Goal: Information Seeking & Learning: Check status

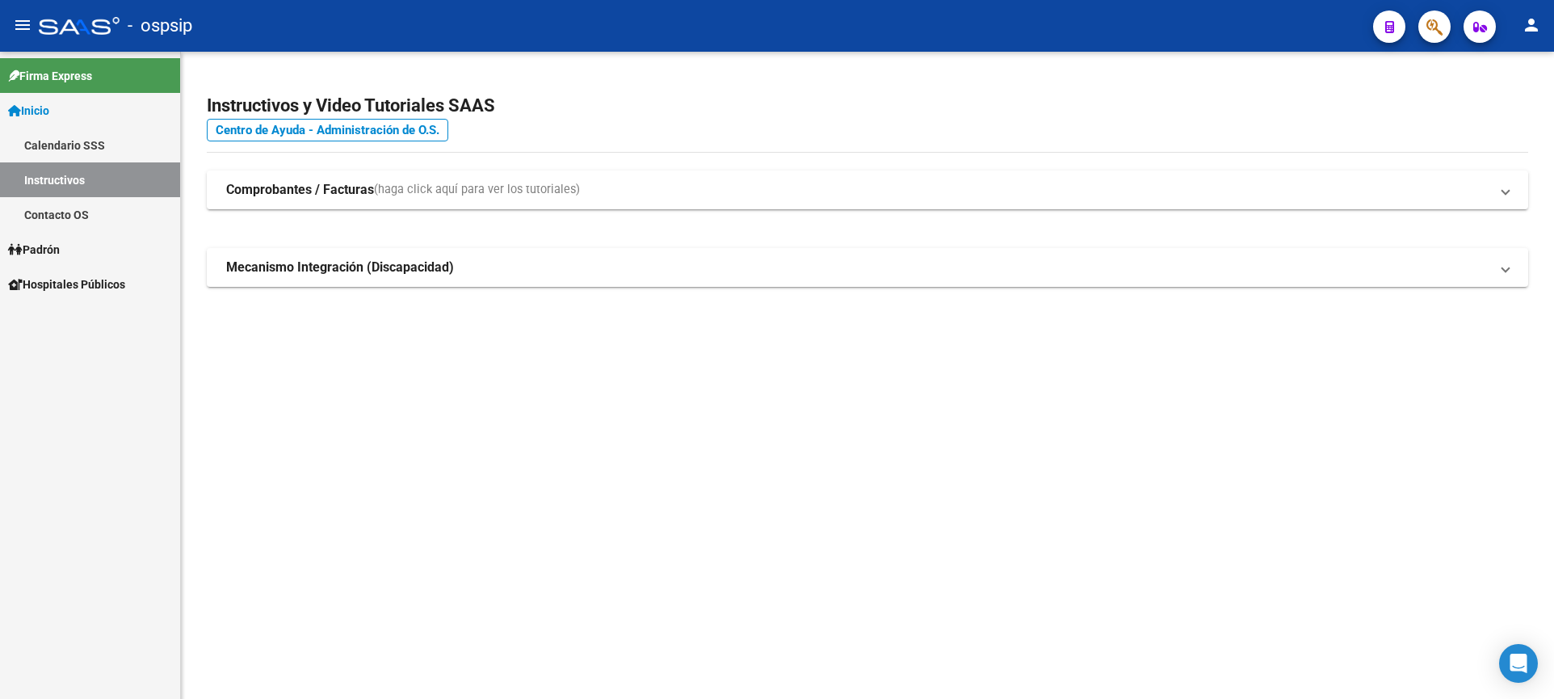
click at [78, 246] on link "Padrón" at bounding box center [90, 249] width 180 height 35
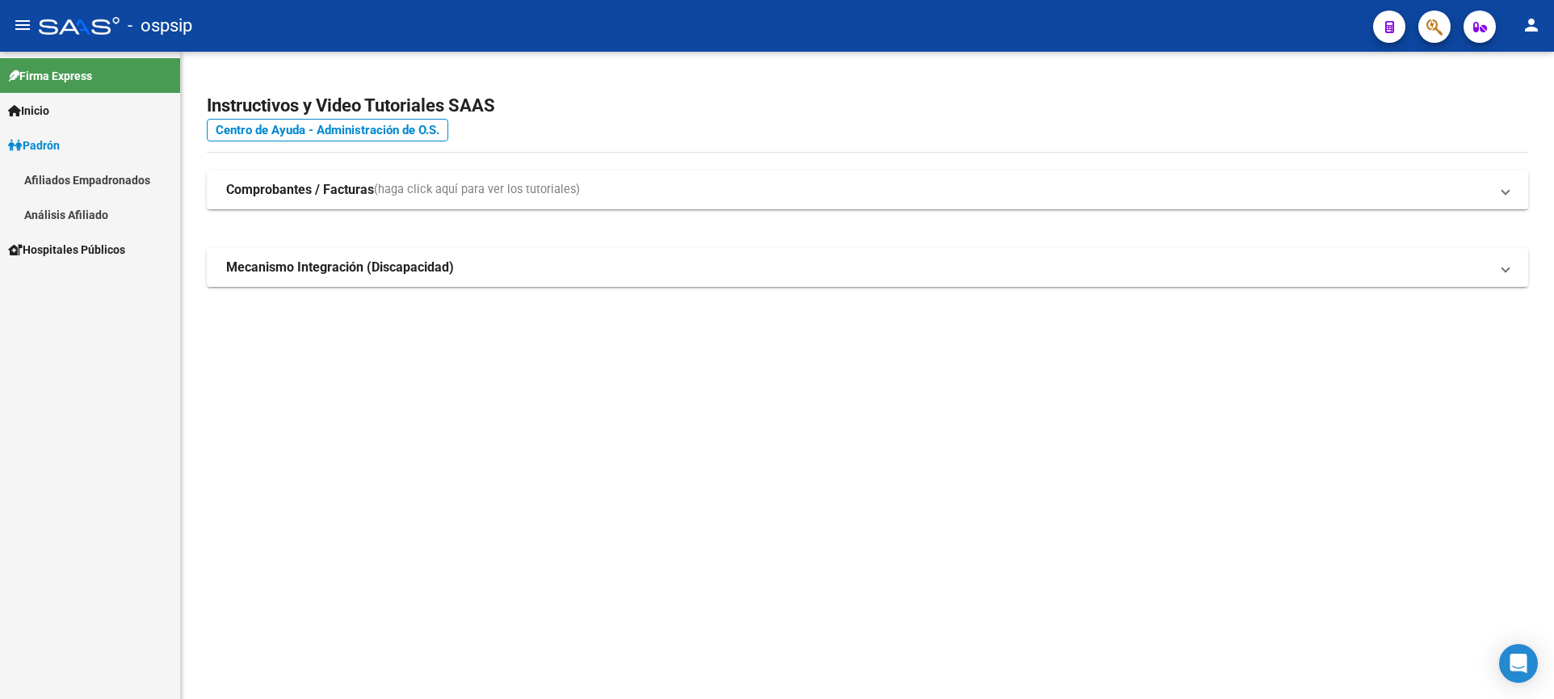
click at [75, 239] on mat-nav-list "Firma Express Inicio Calendario SSS Instructivos Contacto OS Padrón Afiliados E…" at bounding box center [90, 159] width 180 height 215
click at [60, 145] on span "Padrón" at bounding box center [34, 146] width 52 height 18
click at [51, 145] on span "Padrón" at bounding box center [34, 146] width 52 height 18
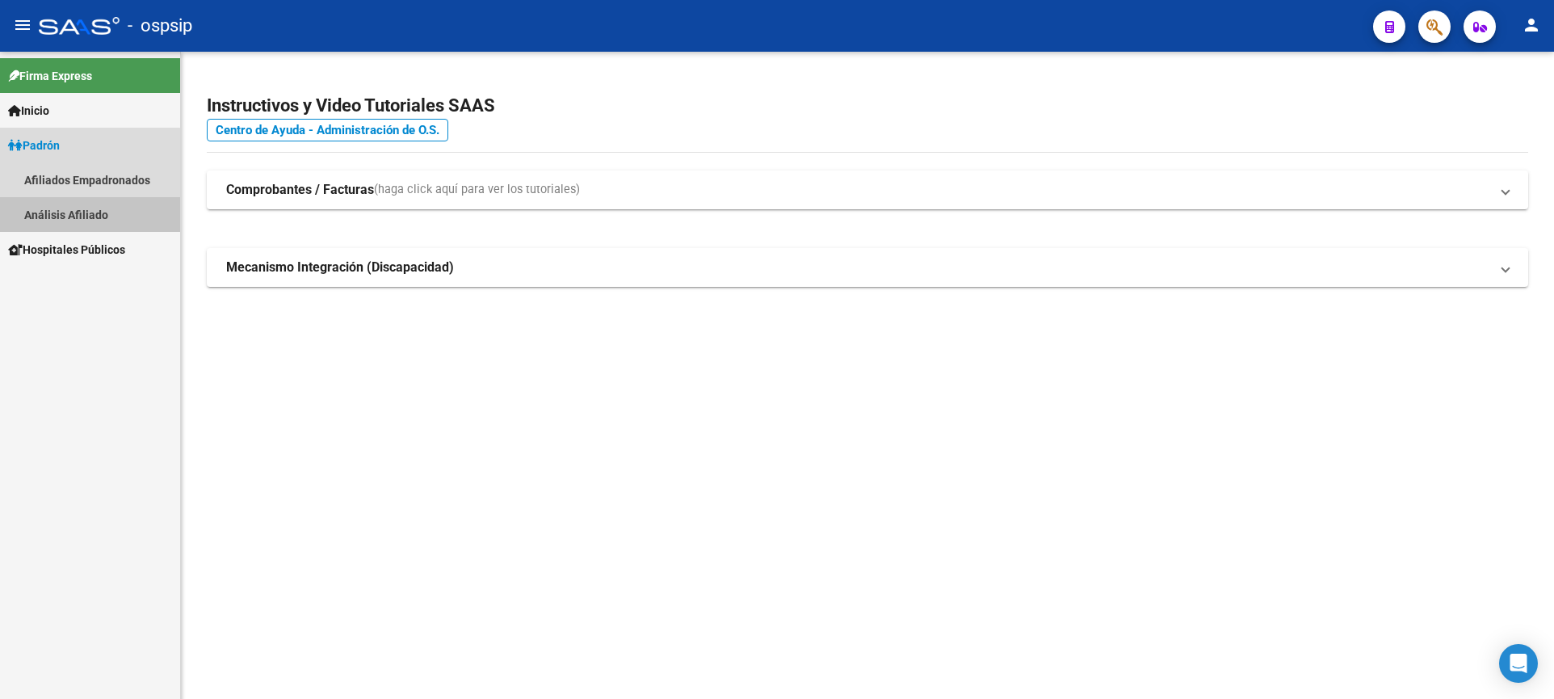
click at [57, 208] on link "Análisis Afiliado" at bounding box center [90, 214] width 180 height 35
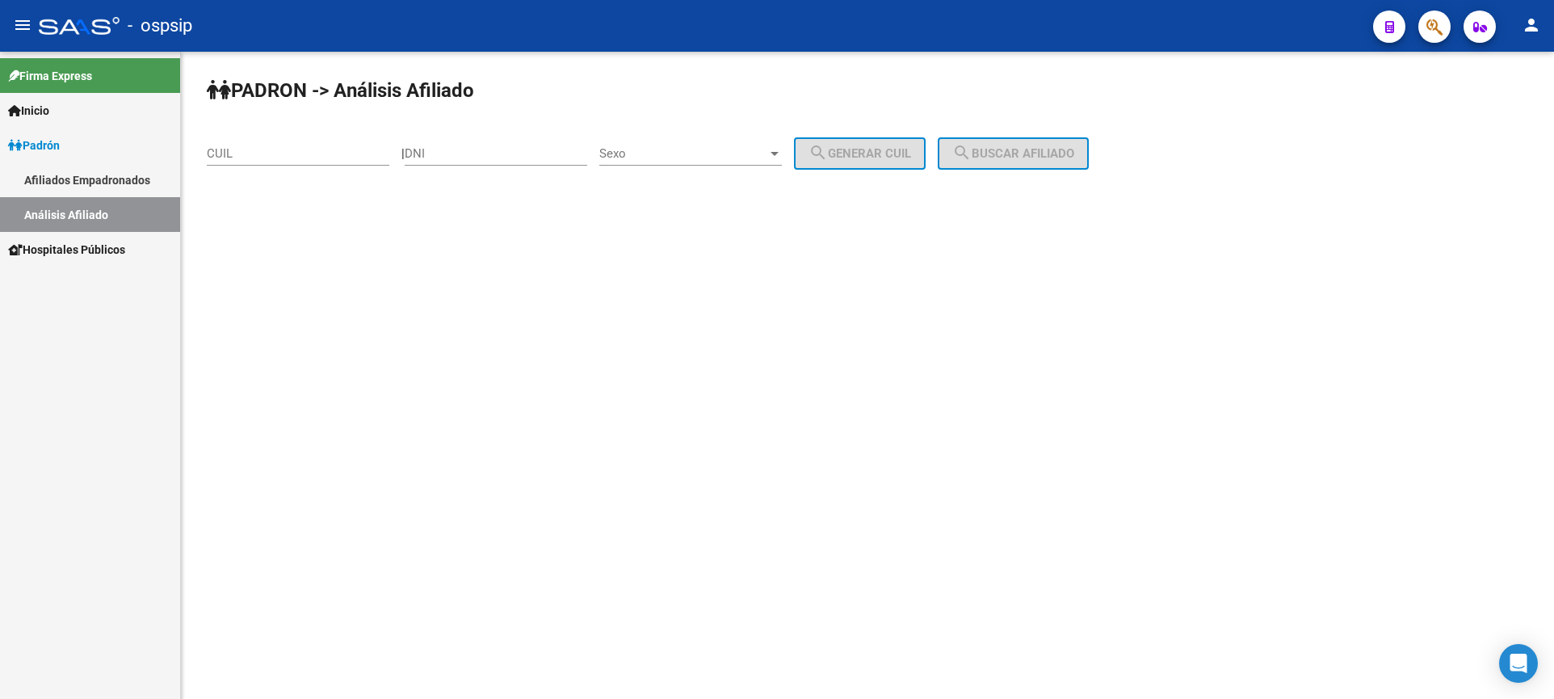
click at [496, 169] on div "DNI" at bounding box center [496, 156] width 183 height 50
click at [495, 160] on input "DNI" at bounding box center [496, 153] width 183 height 15
type input "57754800"
click at [709, 153] on span "Sexo" at bounding box center [683, 153] width 168 height 15
click at [738, 163] on span "Masculino" at bounding box center [708, 154] width 183 height 36
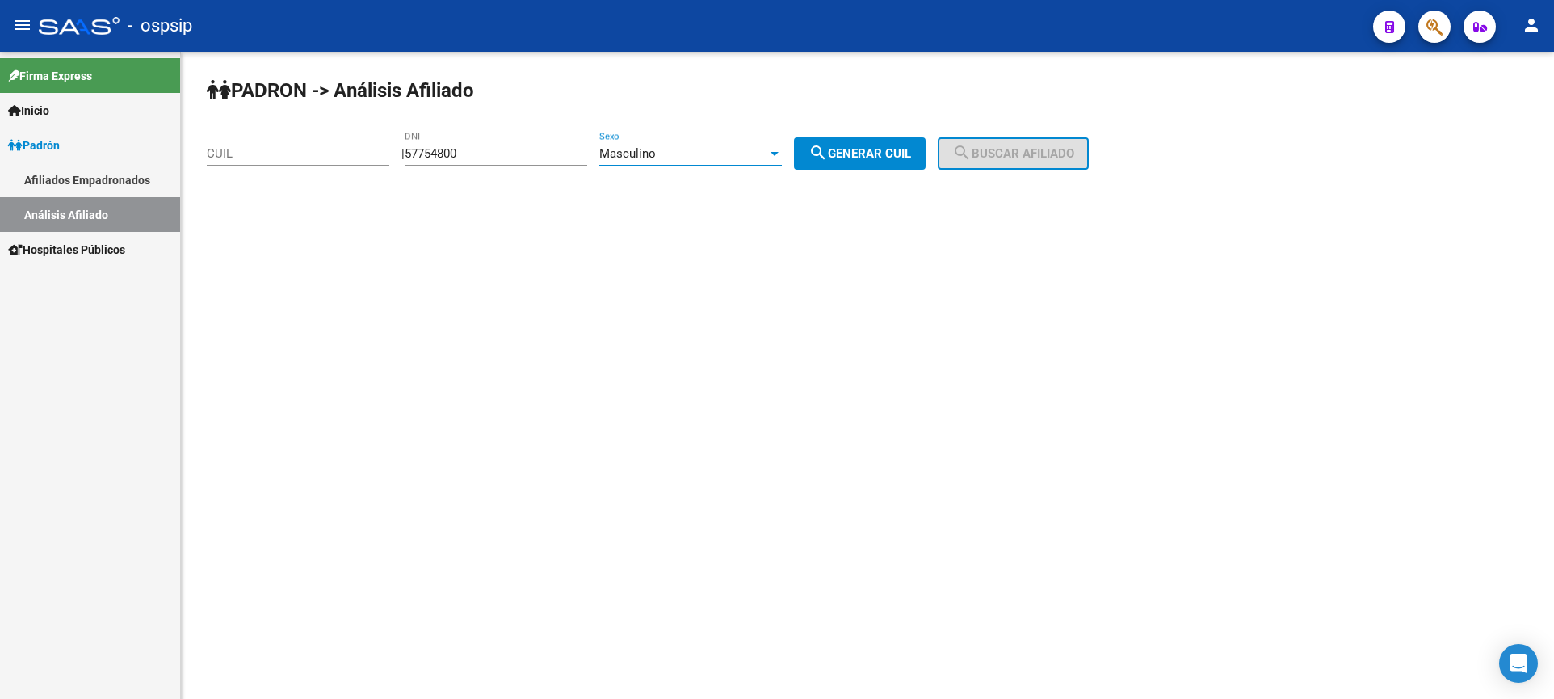
click at [911, 151] on span "search Generar CUIL" at bounding box center [860, 153] width 103 height 15
type input "20-57754800-6"
click at [997, 158] on span "search Buscar afiliado" at bounding box center [1013, 153] width 122 height 15
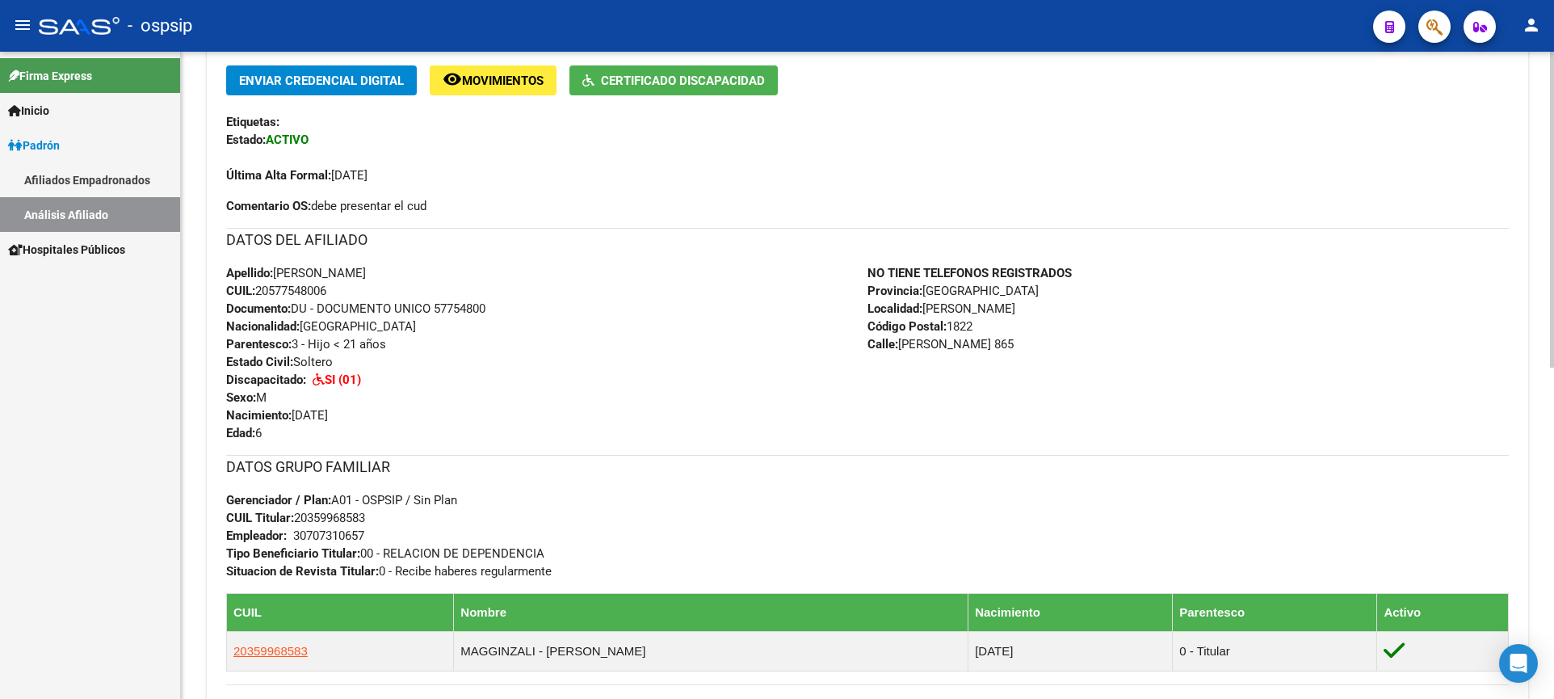
scroll to position [404, 0]
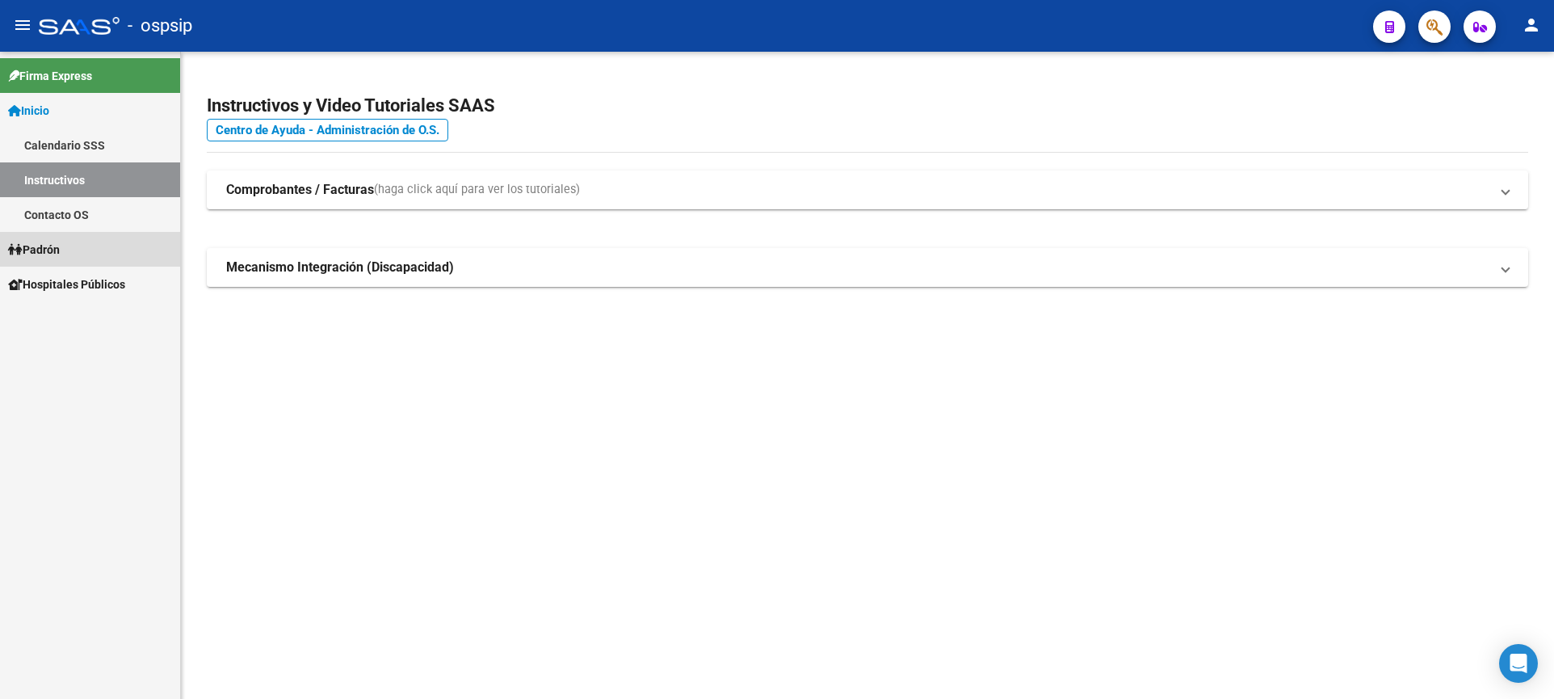
click at [70, 245] on link "Padrón" at bounding box center [90, 249] width 180 height 35
click at [80, 320] on link "Análisis Afiliado" at bounding box center [90, 318] width 180 height 35
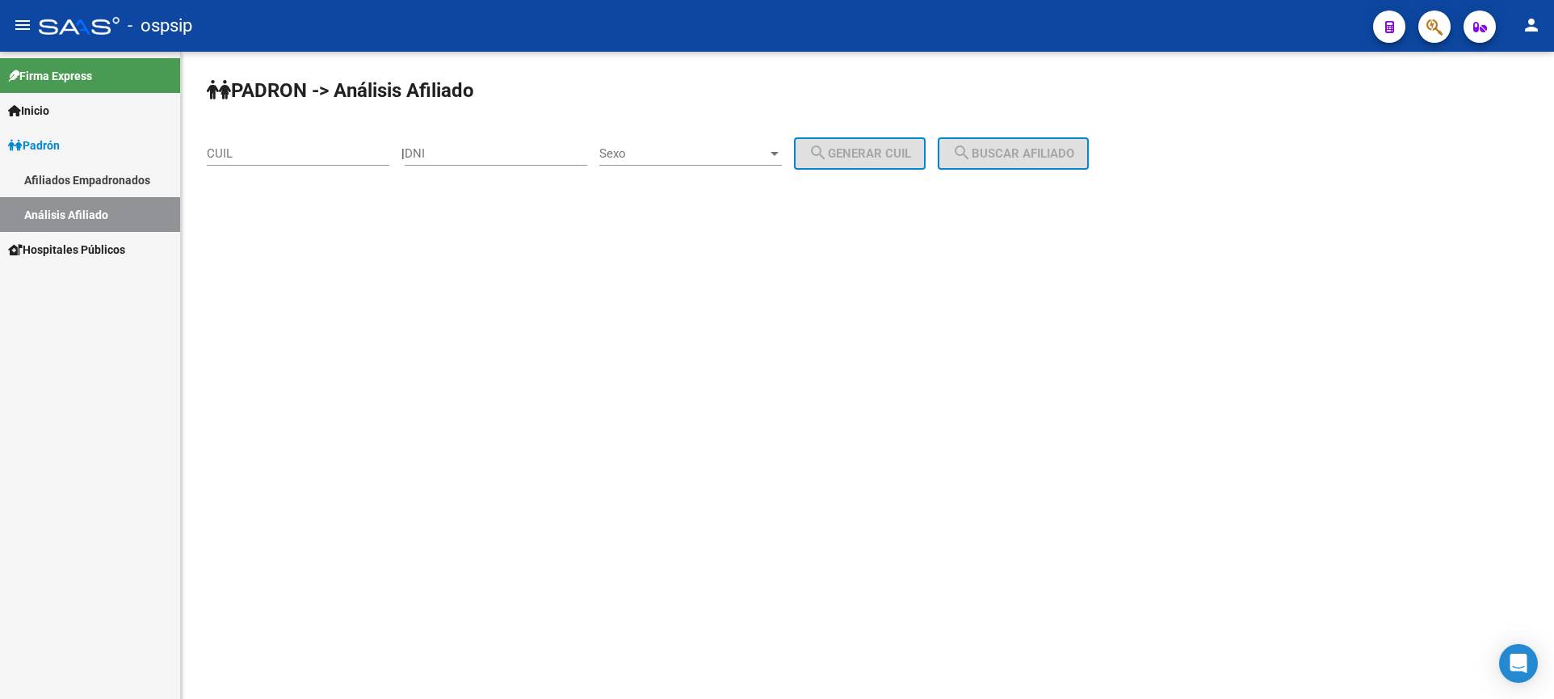
click at [479, 158] on input "DNI" at bounding box center [496, 153] width 183 height 15
type input "28658305"
click at [730, 148] on span "Sexo" at bounding box center [683, 153] width 168 height 15
click at [708, 153] on span "Masculino" at bounding box center [708, 154] width 183 height 36
drag, startPoint x: 806, startPoint y: 162, endPoint x: 819, endPoint y: 161, distance: 13.0
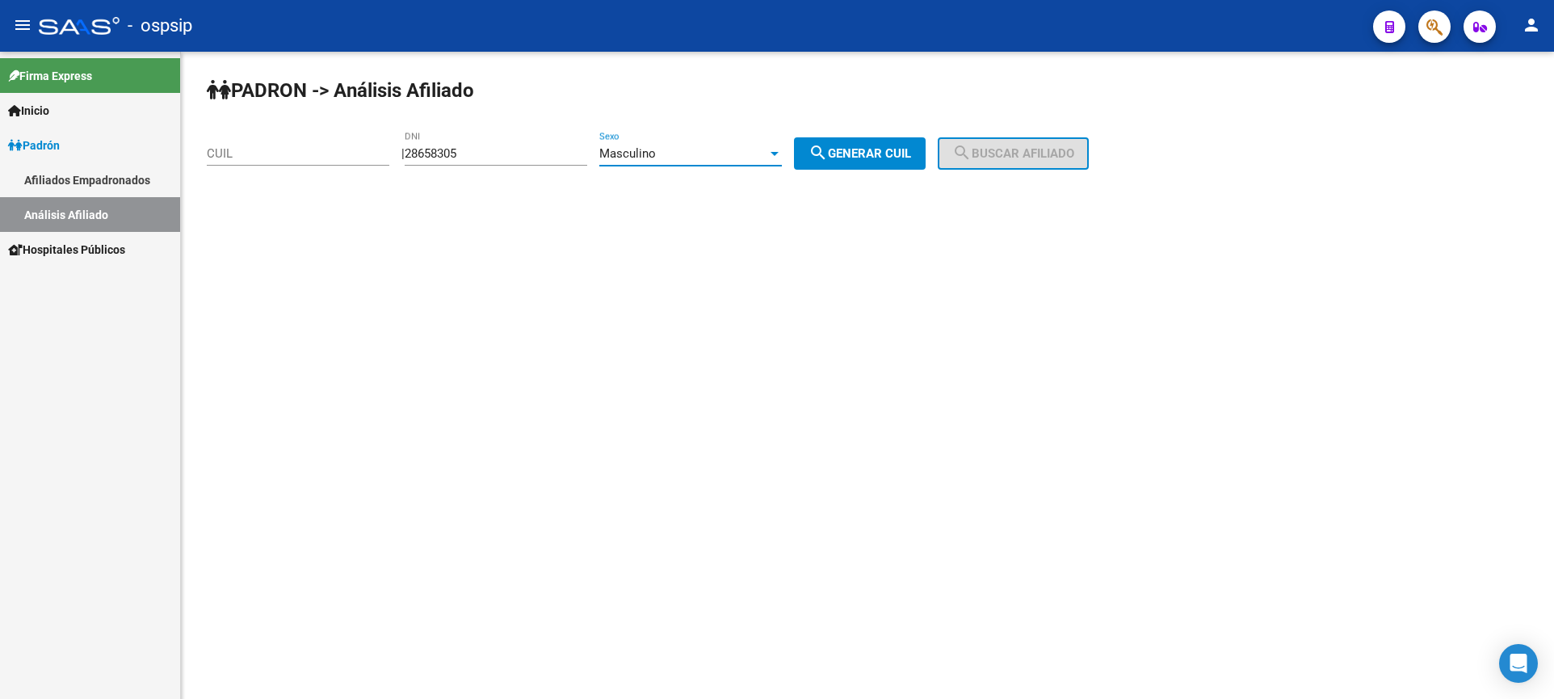
click at [819, 161] on div "PADRON -> Análisis Afiliado CUIL | 28658305 DNI Masculino Sexo search Generar C…" at bounding box center [867, 137] width 1373 height 170
click at [880, 160] on span "search Generar CUIL" at bounding box center [860, 153] width 103 height 15
type input "23-28658305-9"
click at [1025, 166] on button "search Buscar afiliado" at bounding box center [1013, 153] width 151 height 32
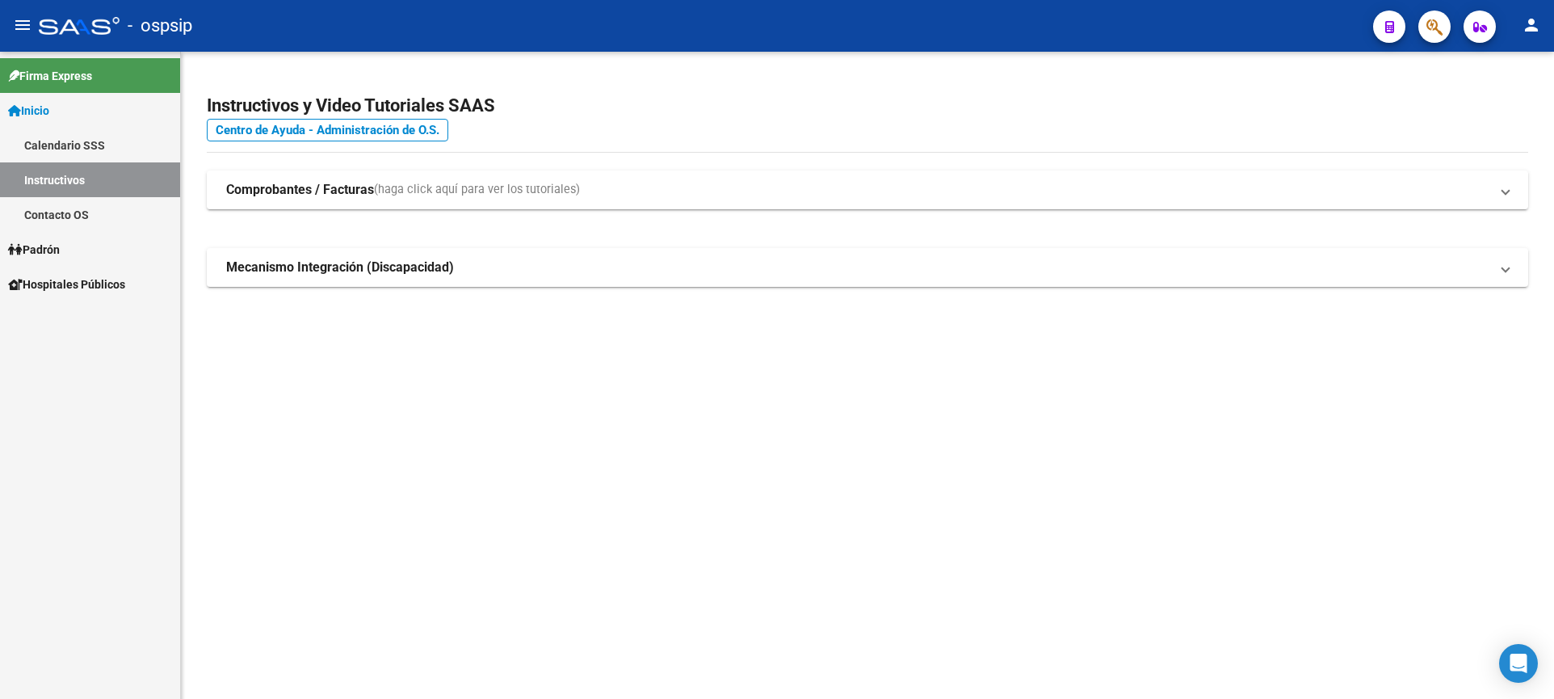
click at [75, 242] on link "Padrón" at bounding box center [90, 249] width 180 height 35
click at [83, 320] on link "Análisis Afiliado" at bounding box center [90, 318] width 180 height 35
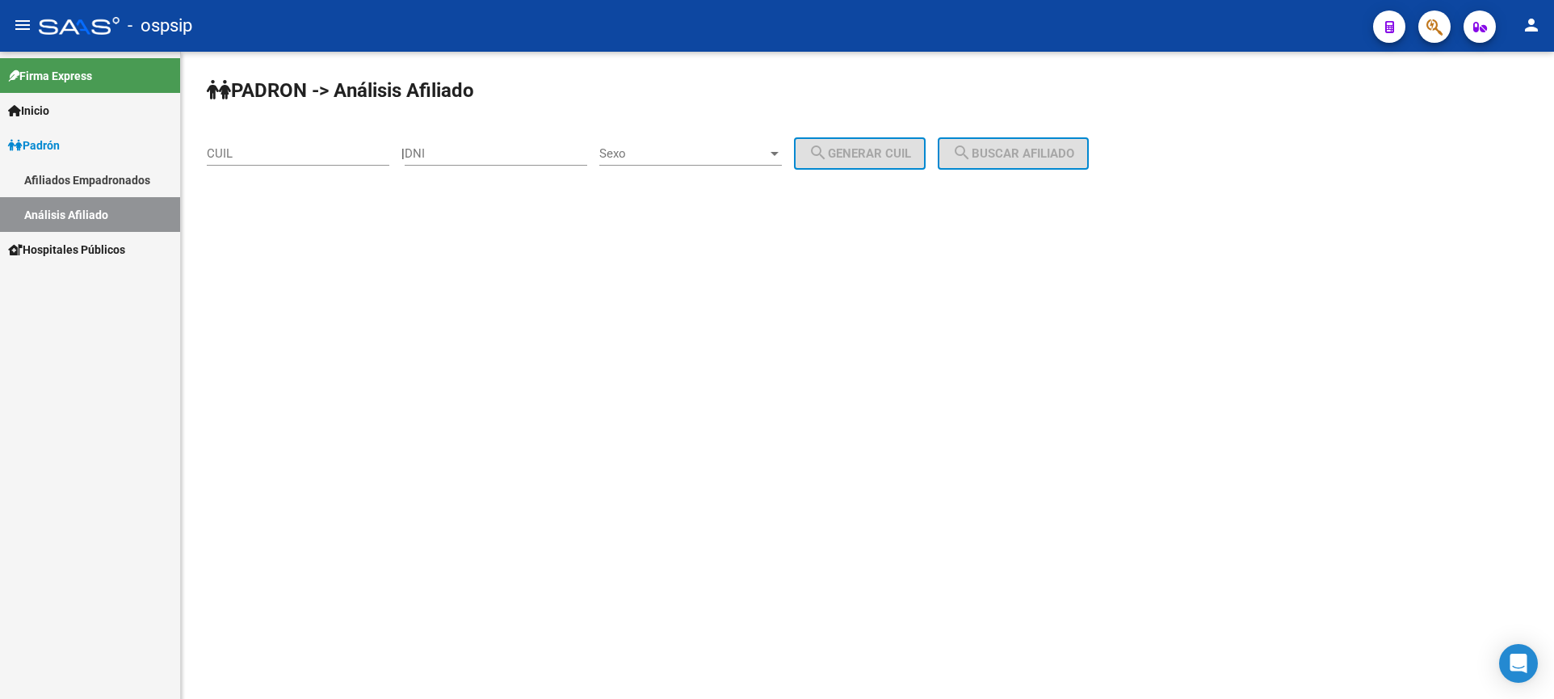
click at [499, 159] on input "DNI" at bounding box center [496, 153] width 183 height 15
type input "57378814"
click at [712, 147] on div "Sexo Sexo" at bounding box center [690, 148] width 183 height 35
click at [724, 158] on span "Masculino" at bounding box center [708, 154] width 183 height 36
click at [860, 156] on span "search Generar CUIL" at bounding box center [860, 153] width 103 height 15
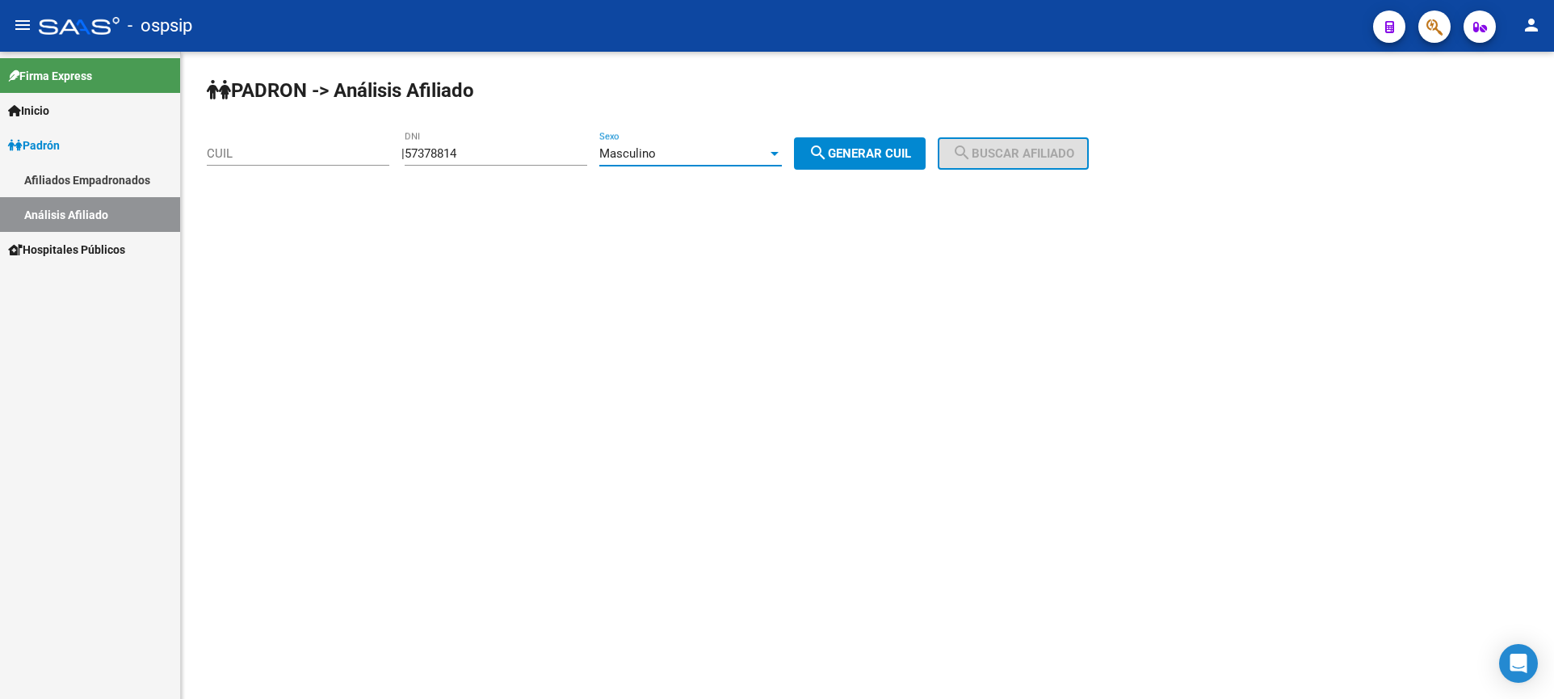
type input "20-57378814-2"
click at [972, 154] on button "search Buscar afiliado" at bounding box center [1013, 153] width 151 height 32
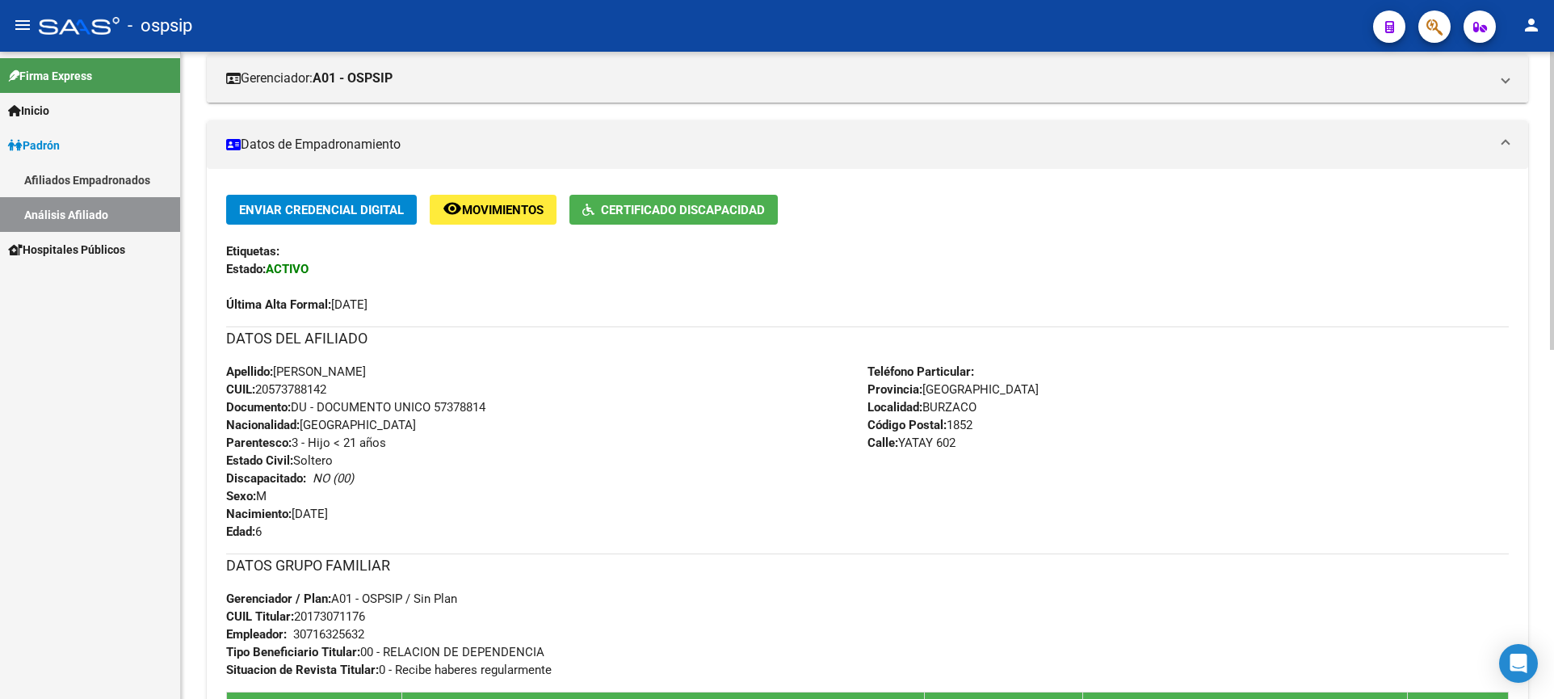
scroll to position [242, 0]
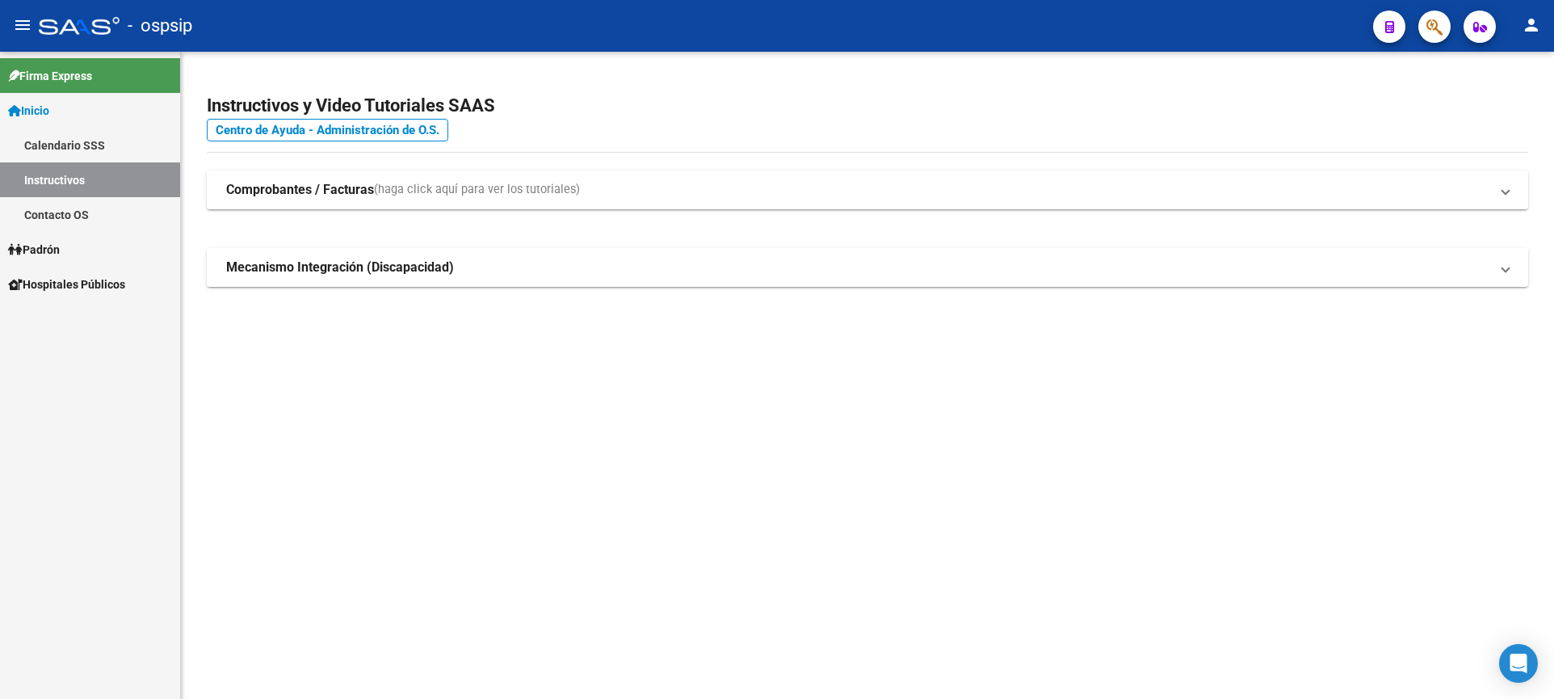
click at [50, 257] on span "Padrón" at bounding box center [34, 250] width 52 height 18
click at [55, 250] on span "Padrón" at bounding box center [34, 250] width 52 height 18
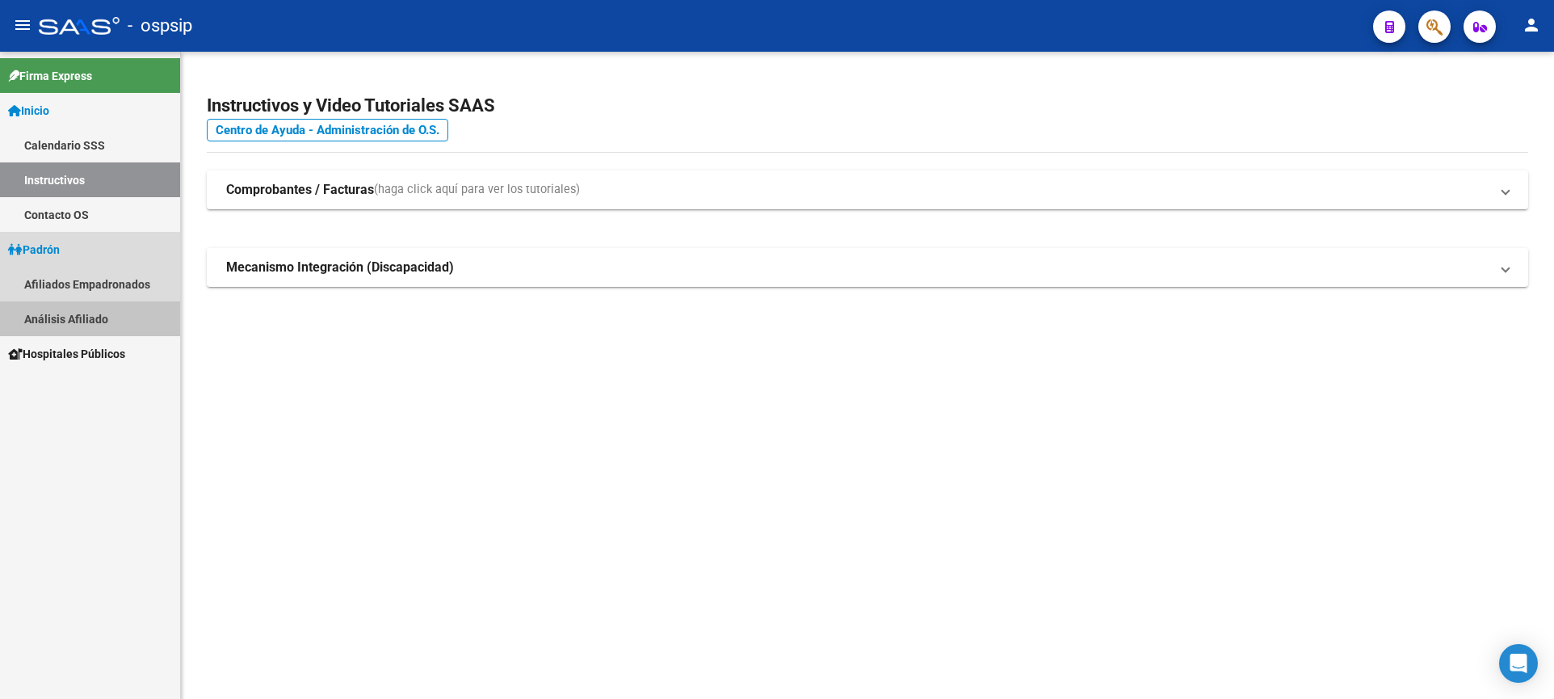
click at [78, 312] on link "Análisis Afiliado" at bounding box center [90, 318] width 180 height 35
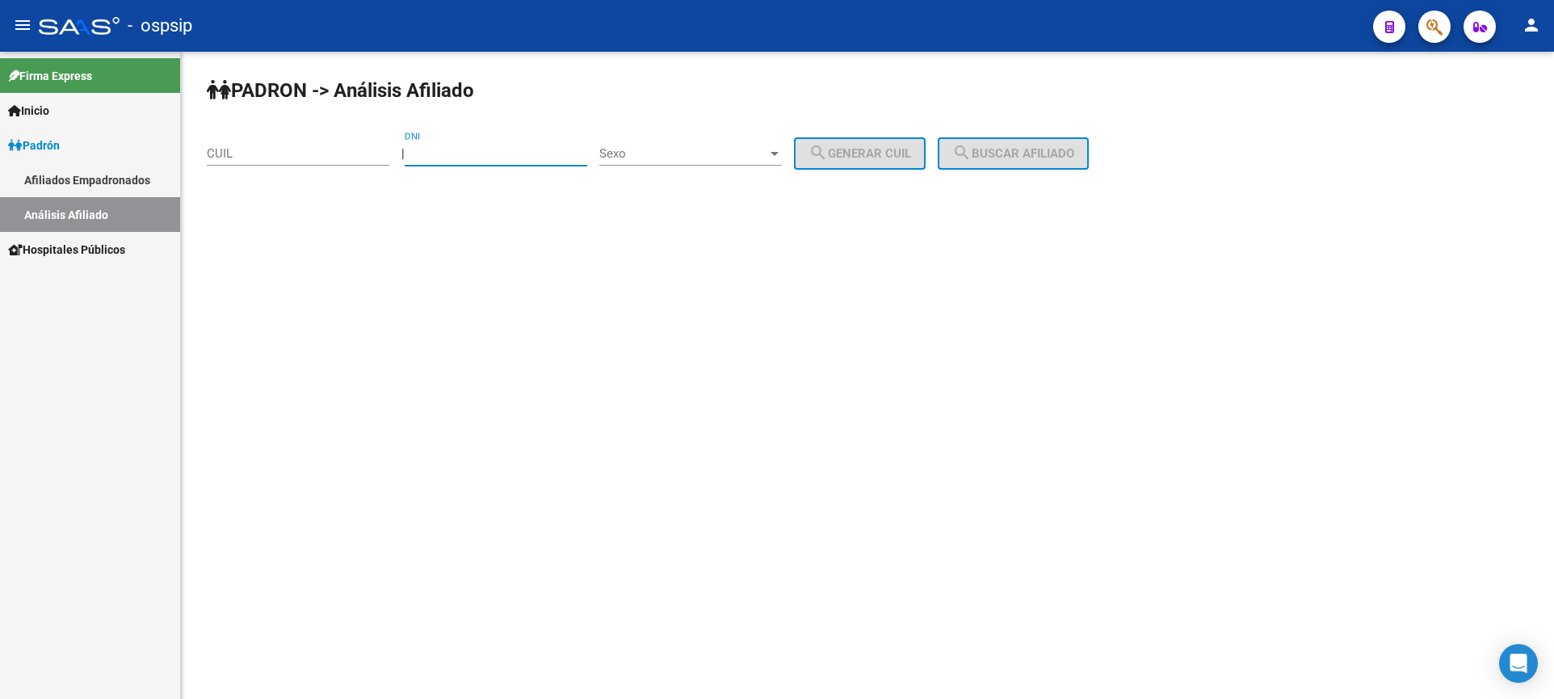
click at [506, 158] on input "DNI" at bounding box center [496, 153] width 183 height 15
type input "25772711"
click at [749, 149] on span "Sexo" at bounding box center [683, 153] width 168 height 15
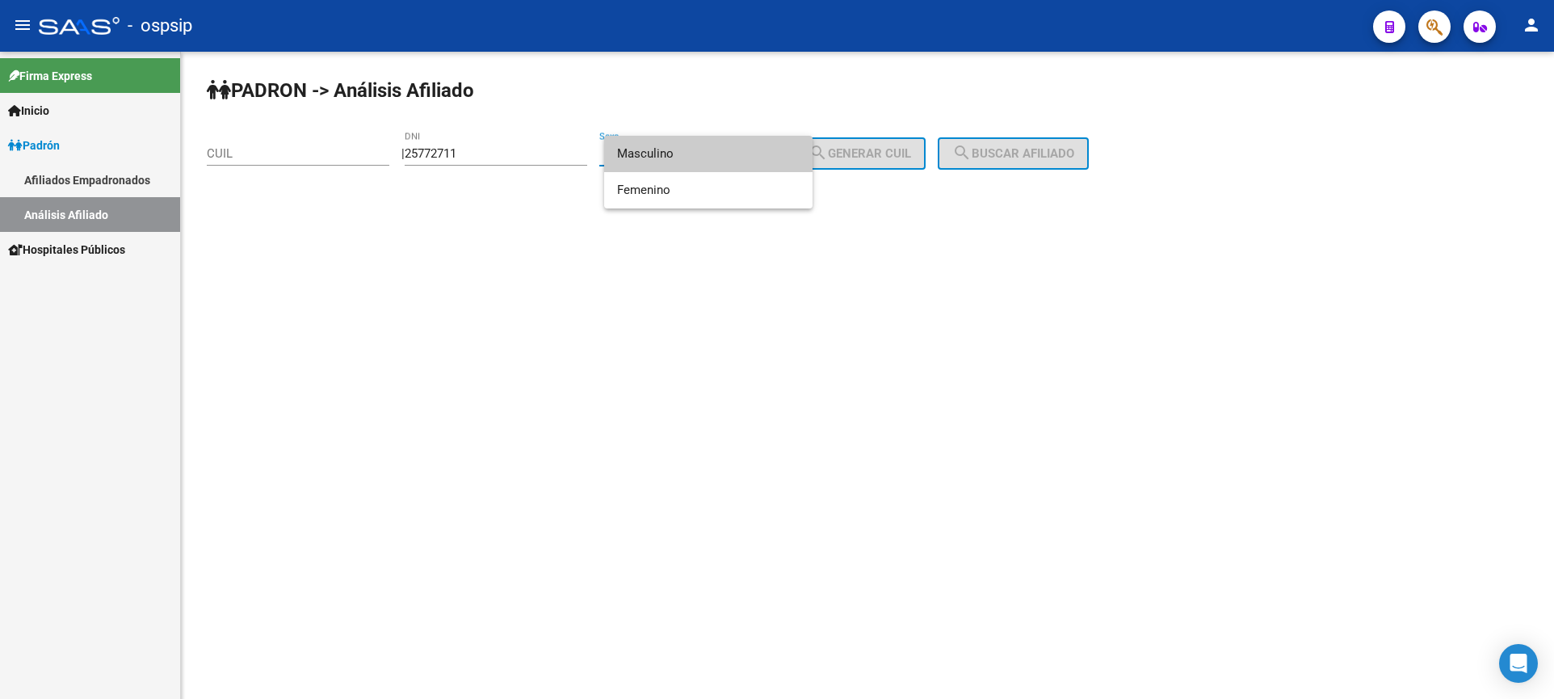
click at [708, 164] on span "Masculino" at bounding box center [708, 154] width 183 height 36
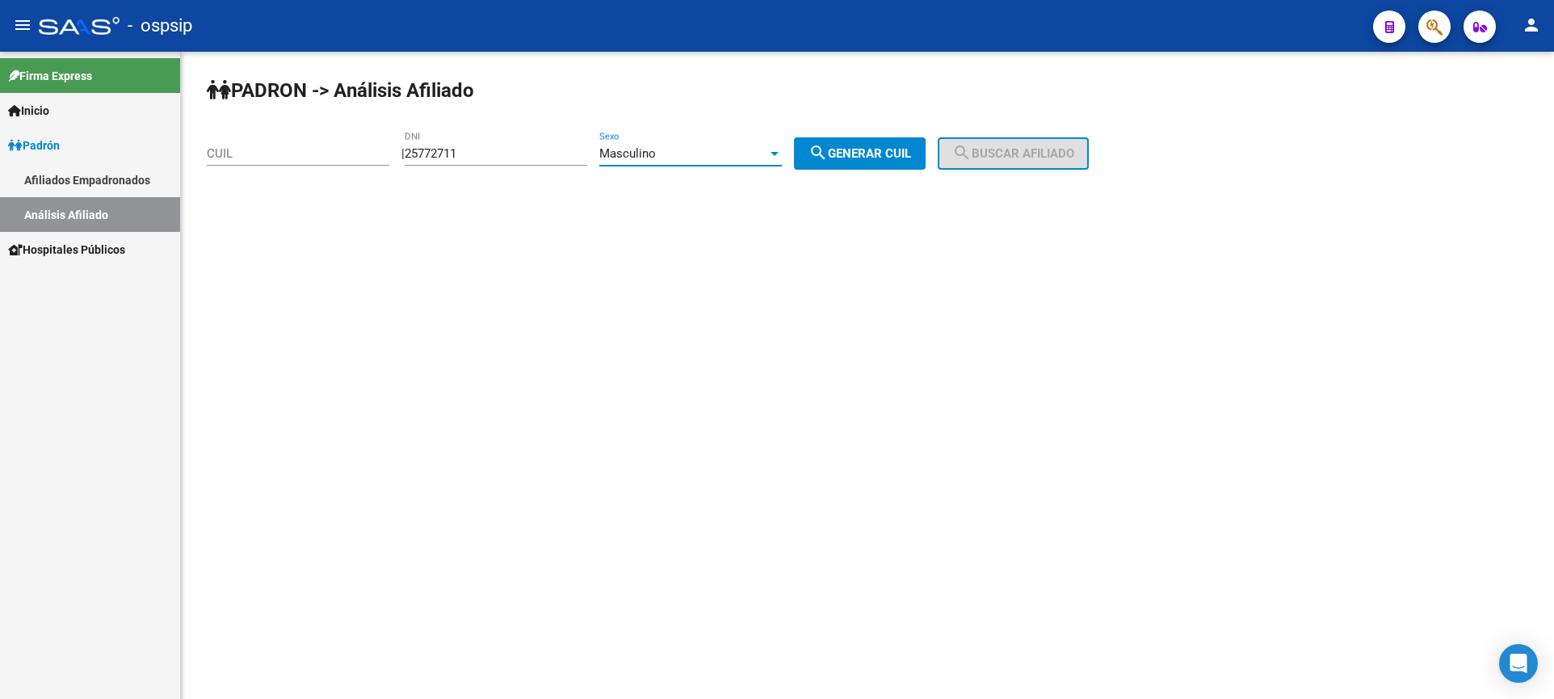
click at [856, 145] on button "search Generar CUIL" at bounding box center [860, 153] width 132 height 32
type input "20-25772711-5"
click at [972, 148] on mat-icon "search" at bounding box center [961, 152] width 19 height 19
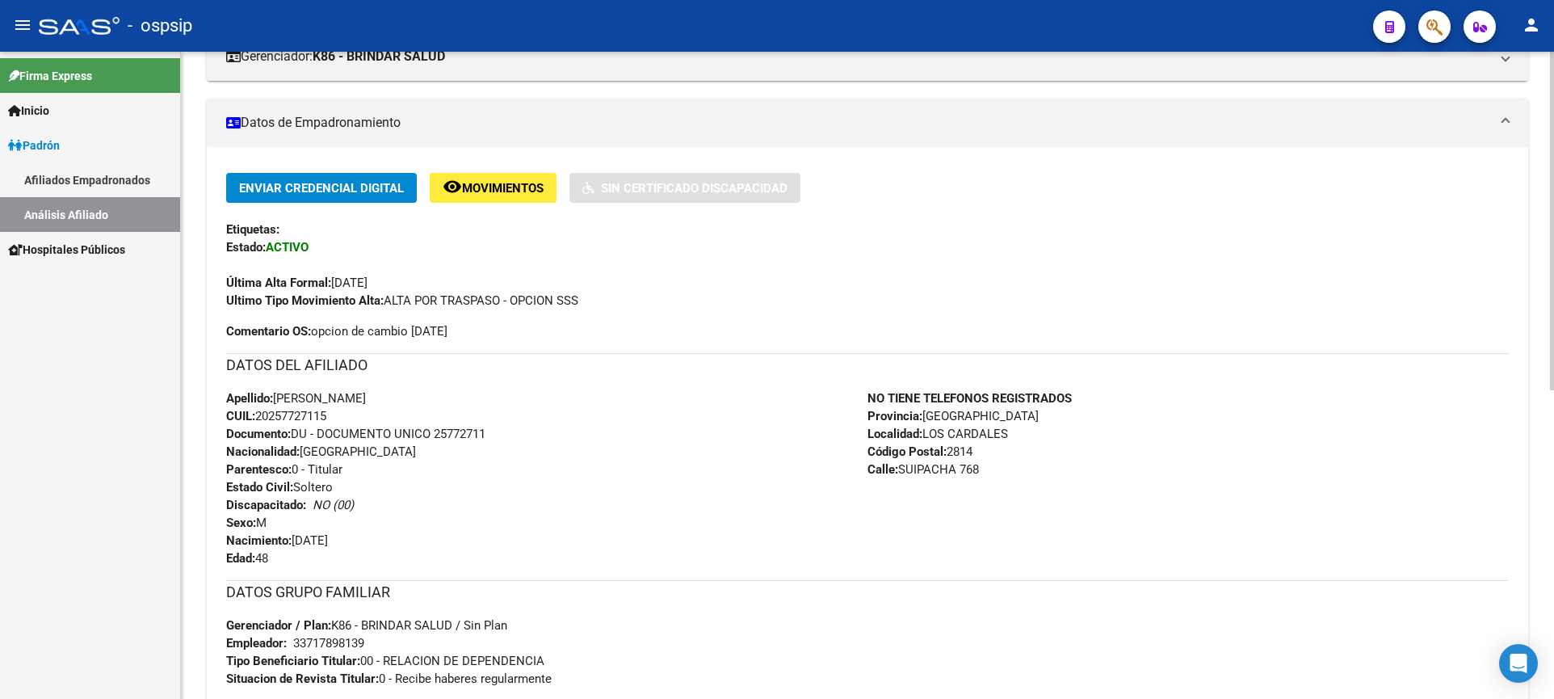
scroll to position [323, 0]
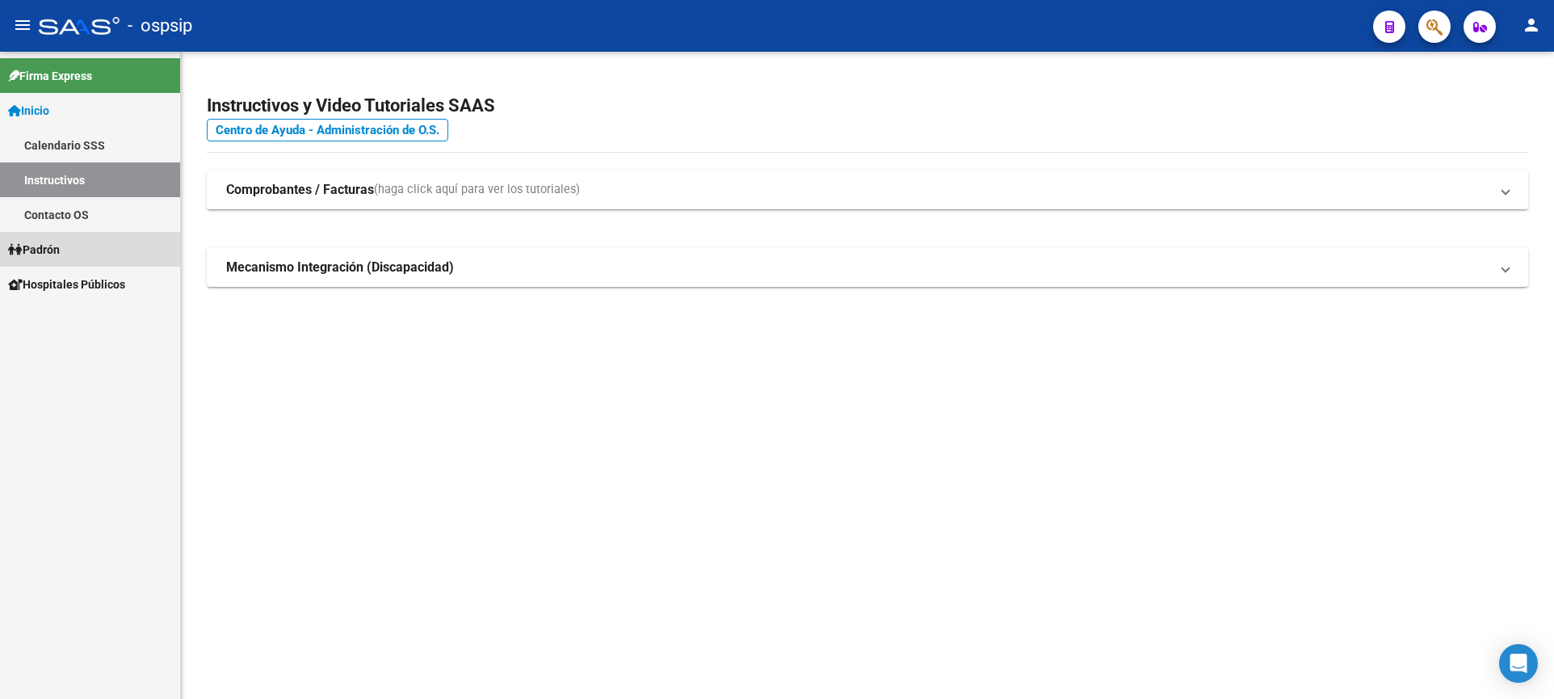
click at [60, 256] on span "Padrón" at bounding box center [34, 250] width 52 height 18
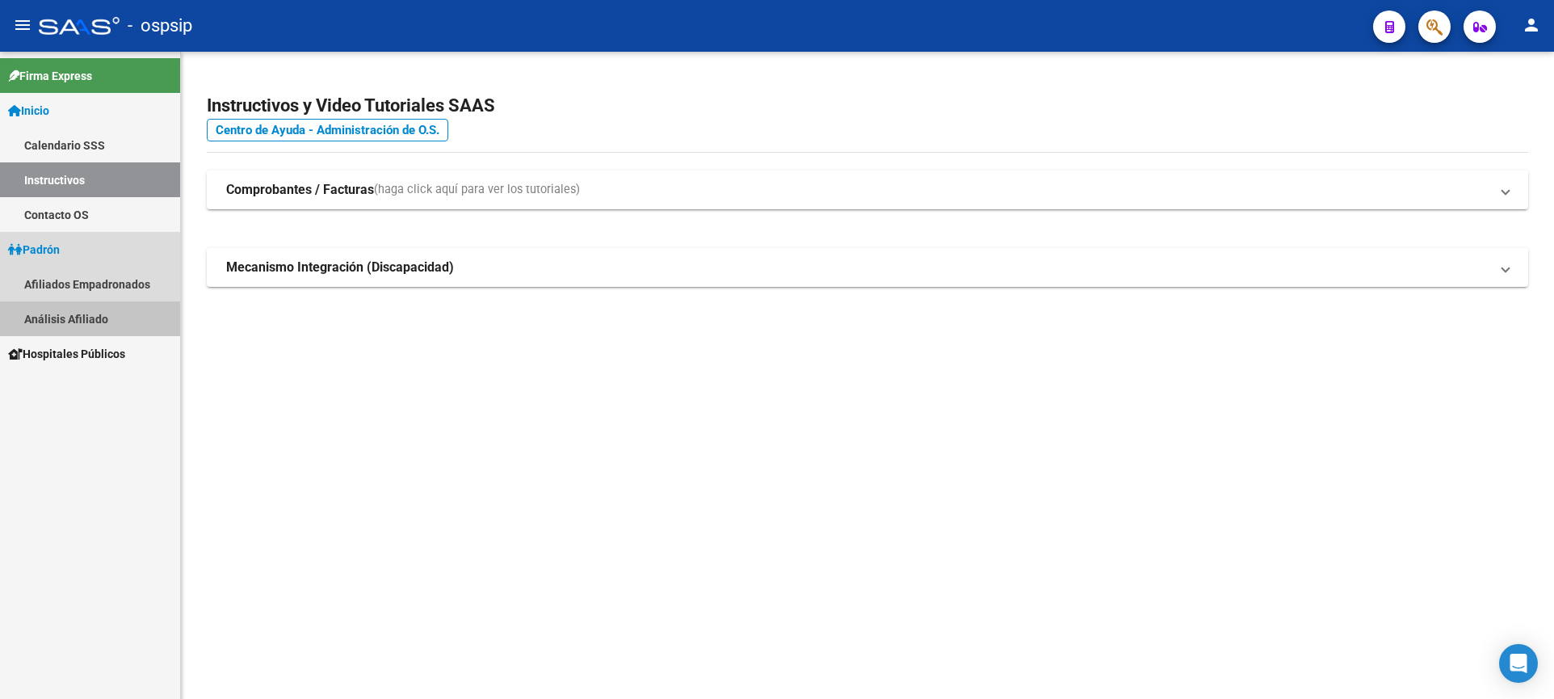
click at [82, 309] on link "Análisis Afiliado" at bounding box center [90, 318] width 180 height 35
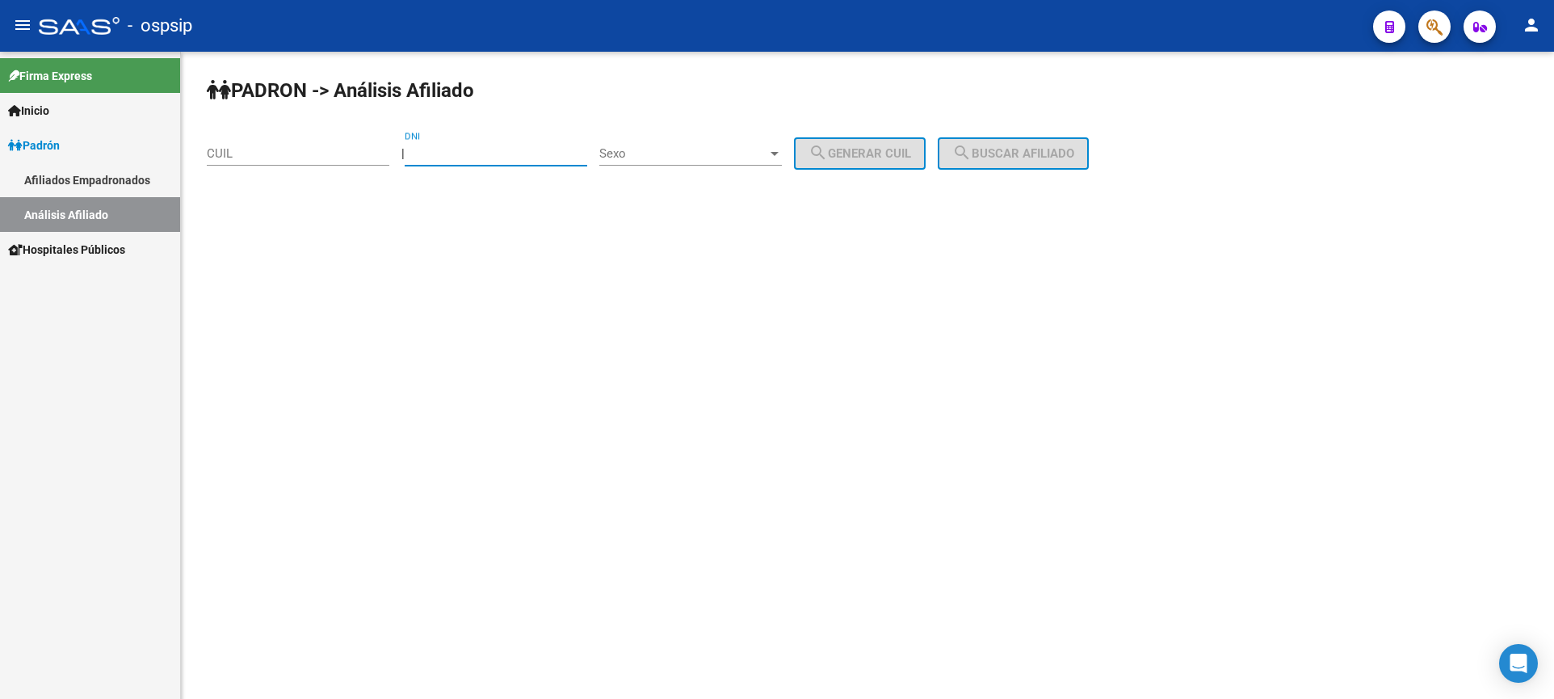
click at [493, 153] on input "DNI" at bounding box center [496, 153] width 183 height 15
drag, startPoint x: 508, startPoint y: 169, endPoint x: 520, endPoint y: 166, distance: 12.5
click at [510, 166] on div "DNI" at bounding box center [496, 156] width 183 height 50
drag, startPoint x: 544, startPoint y: 133, endPoint x: 495, endPoint y: 174, distance: 64.2
click at [544, 133] on div "DNI" at bounding box center [496, 148] width 183 height 35
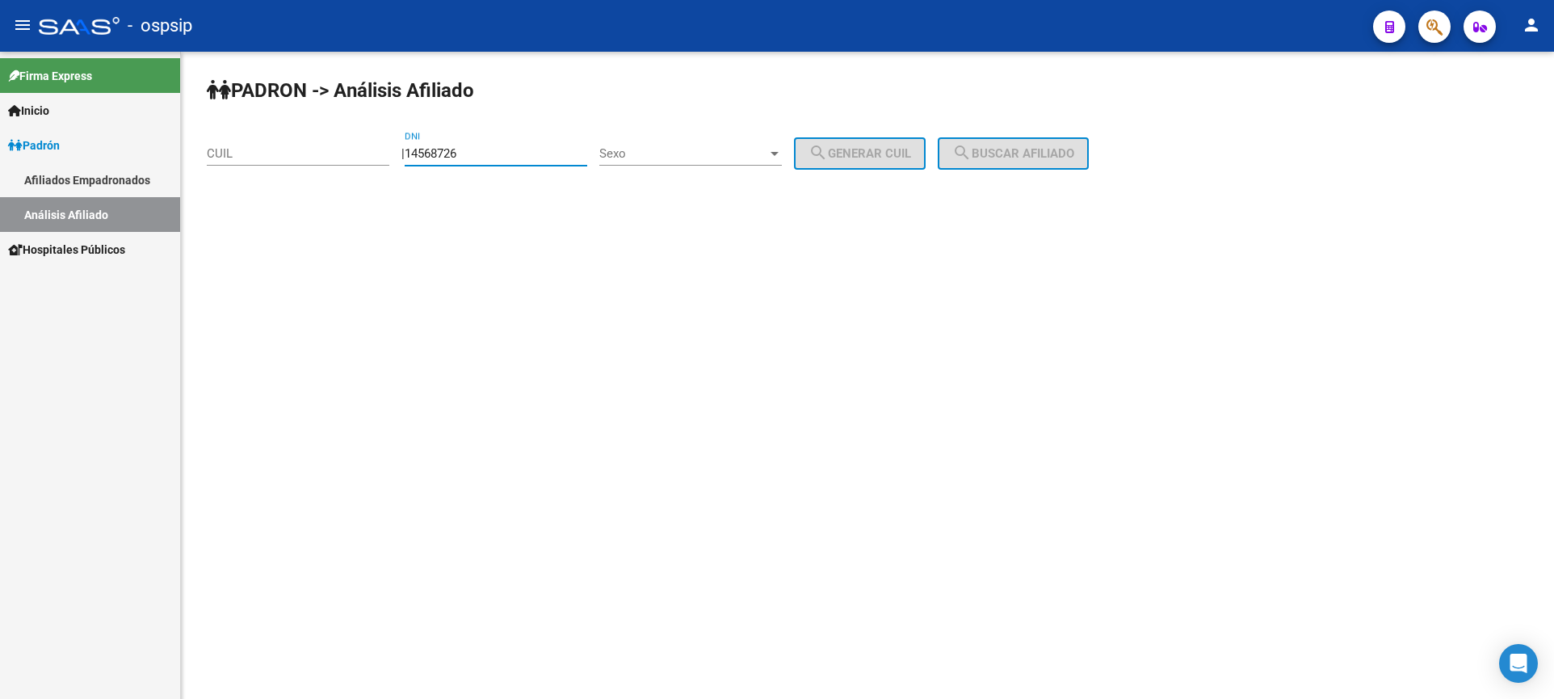
type input "14568726"
click at [695, 145] on div "Sexo Sexo" at bounding box center [690, 148] width 183 height 35
click at [695, 160] on span "Masculino" at bounding box center [708, 154] width 183 height 36
drag, startPoint x: 836, startPoint y: 147, endPoint x: 902, endPoint y: 154, distance: 66.6
click at [828, 146] on mat-icon "search" at bounding box center [818, 152] width 19 height 19
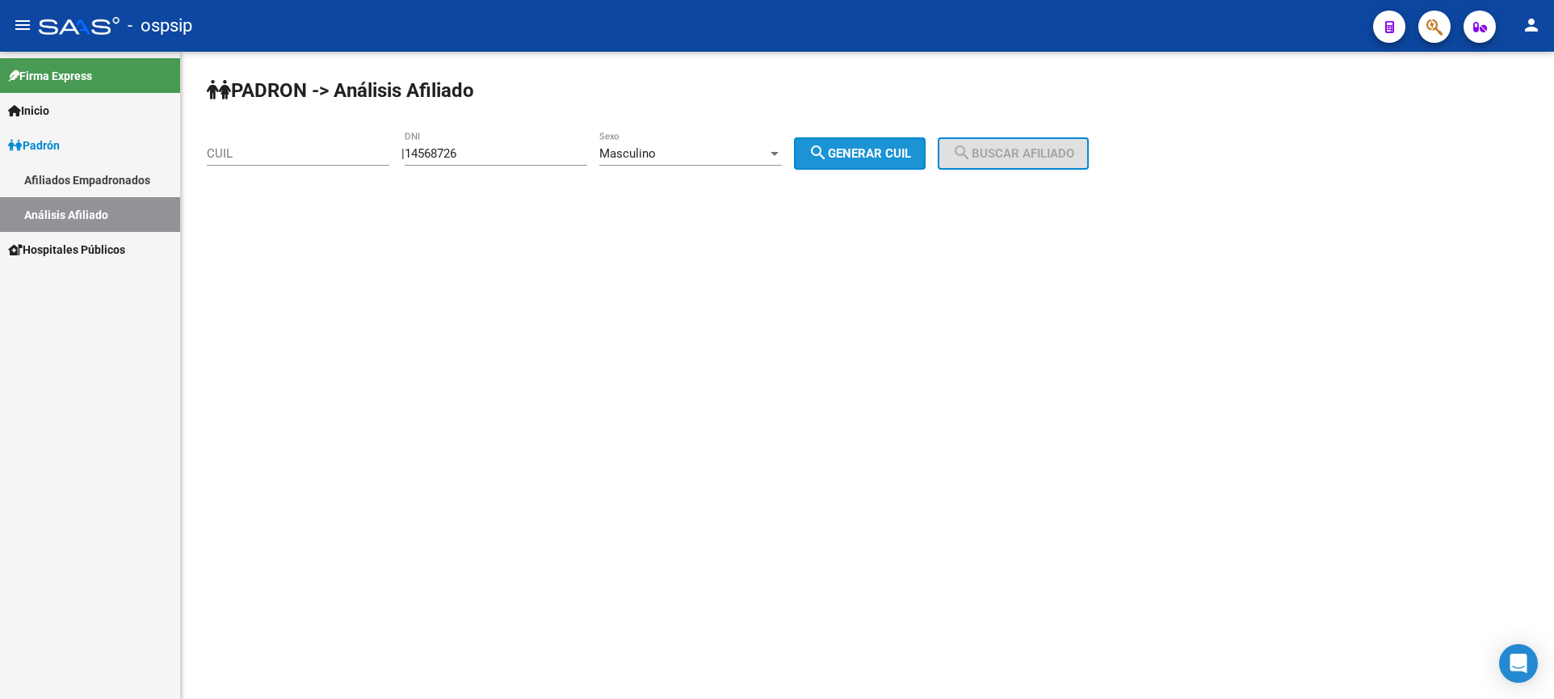
type input "20-14568726-9"
click at [1014, 153] on span "search Buscar afiliado" at bounding box center [1013, 153] width 122 height 15
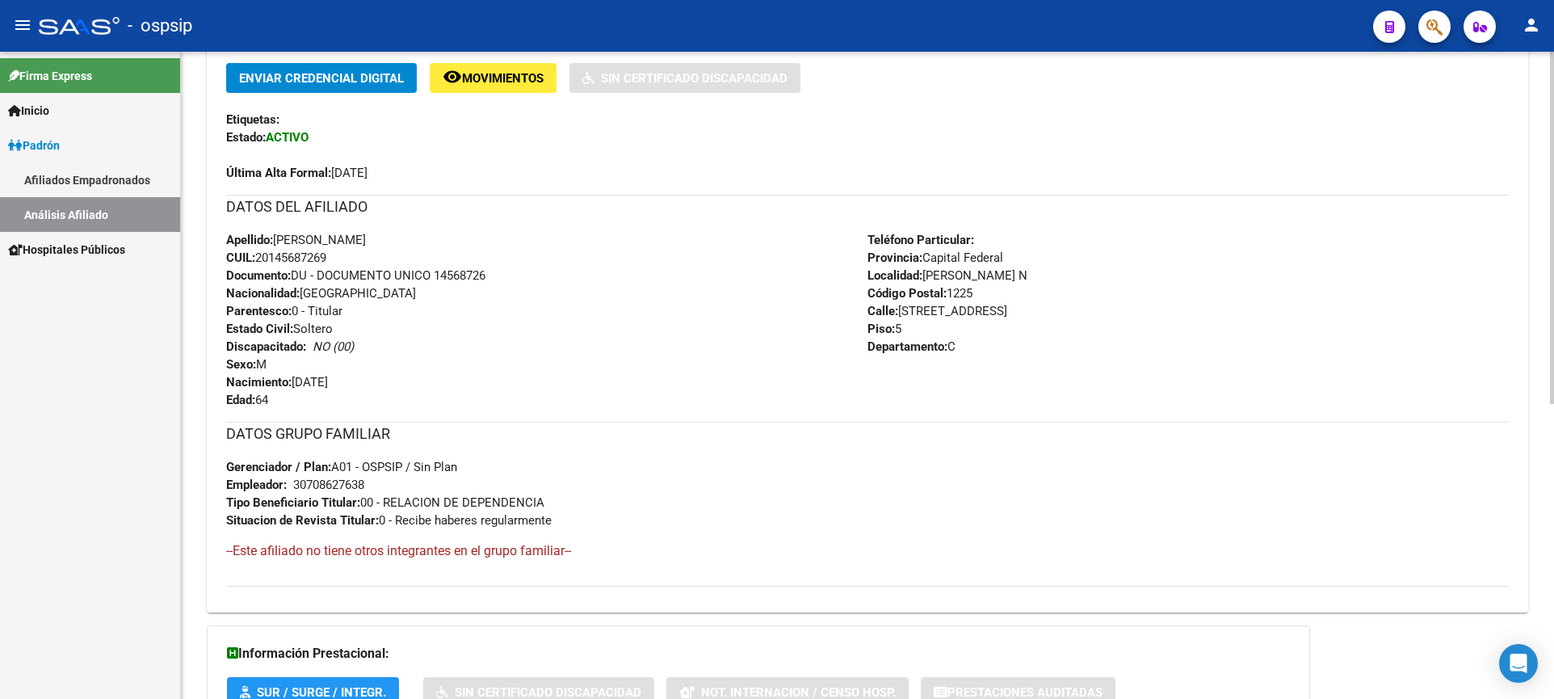
scroll to position [138, 0]
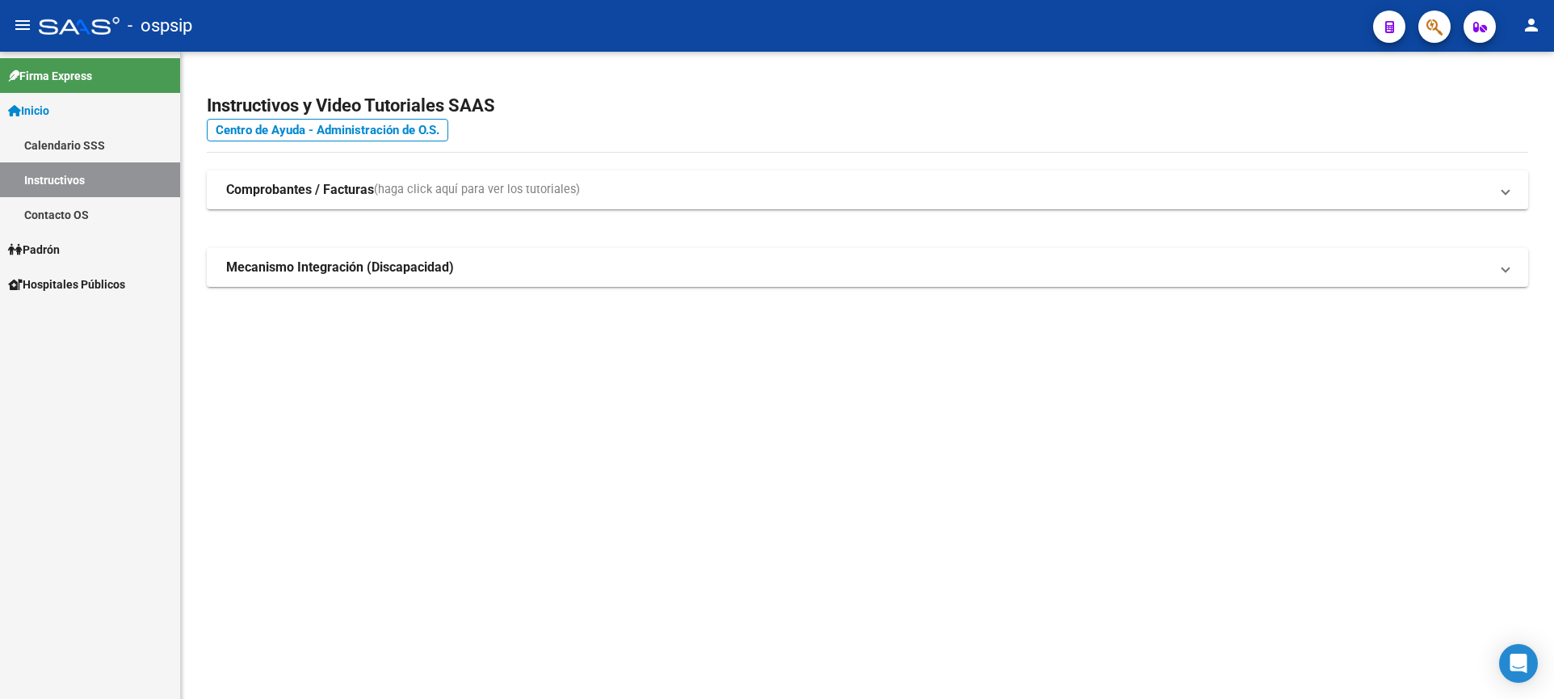
click at [60, 252] on span "Padrón" at bounding box center [34, 250] width 52 height 18
click at [72, 321] on link "Análisis Afiliado" at bounding box center [90, 318] width 180 height 35
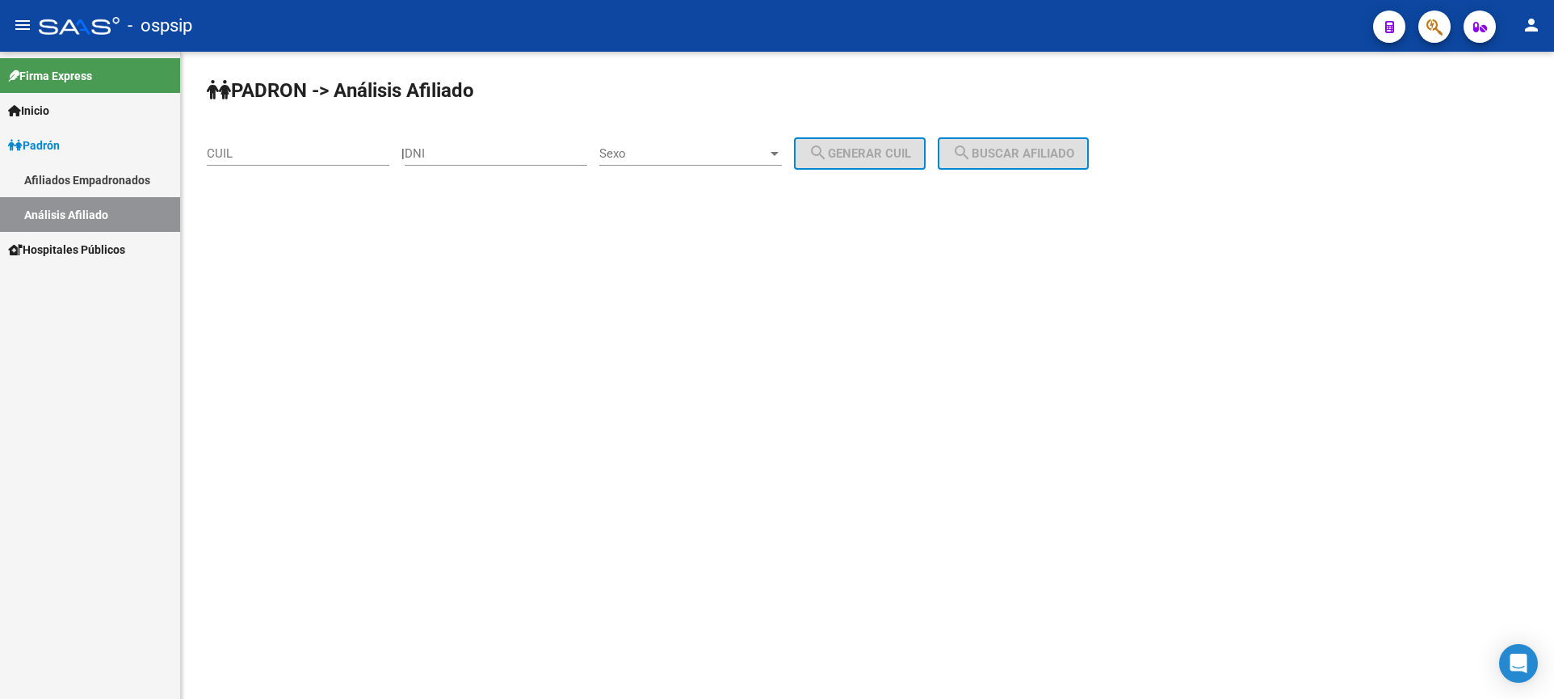
click at [515, 157] on input "DNI" at bounding box center [496, 153] width 183 height 15
type input "35066210"
click at [711, 152] on span "Sexo" at bounding box center [683, 153] width 168 height 15
drag, startPoint x: 698, startPoint y: 158, endPoint x: 720, endPoint y: 157, distance: 21.9
click at [698, 158] on span "Masculino" at bounding box center [708, 154] width 183 height 36
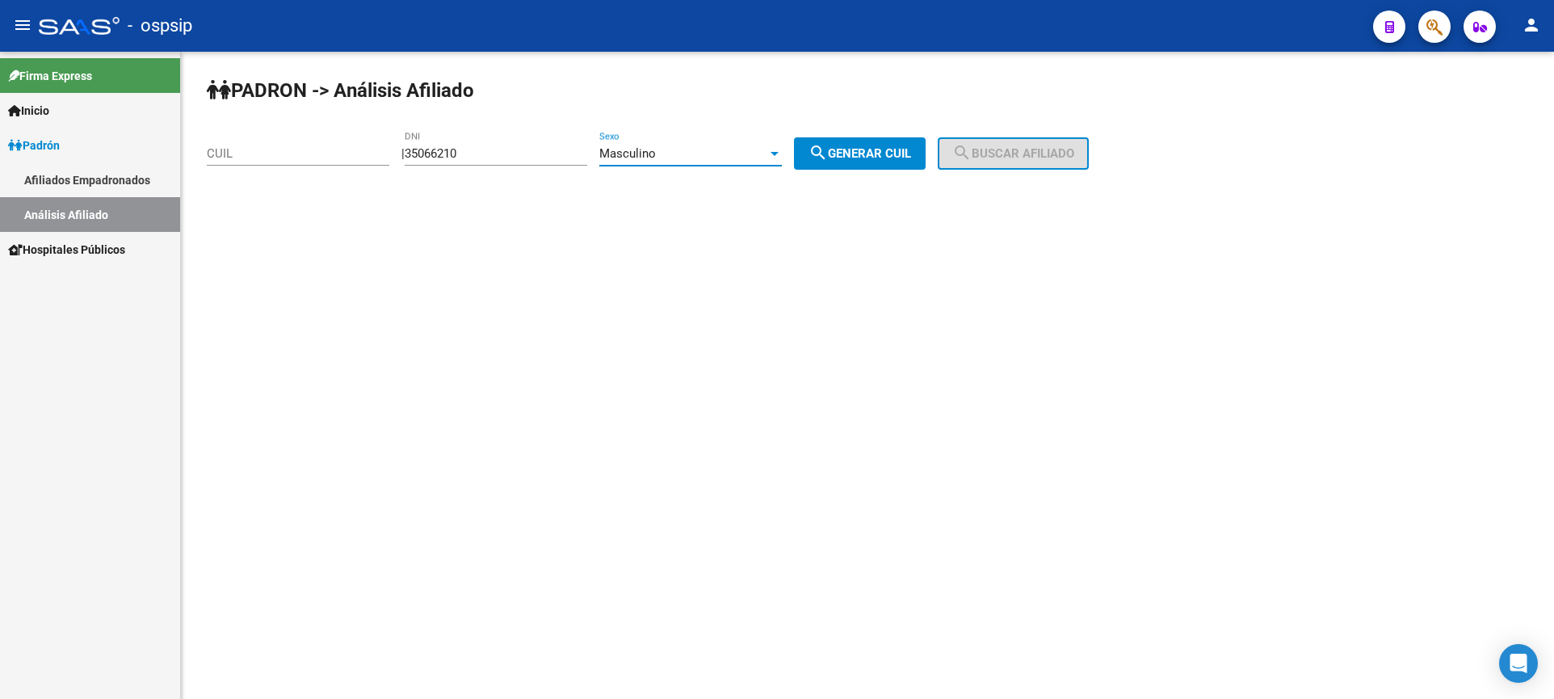
drag, startPoint x: 877, startPoint y: 139, endPoint x: 927, endPoint y: 149, distance: 51.0
click at [878, 139] on button "search Generar CUIL" at bounding box center [860, 153] width 132 height 32
type input "20-35066210-4"
click at [1006, 158] on span "search Buscar afiliado" at bounding box center [1013, 153] width 122 height 15
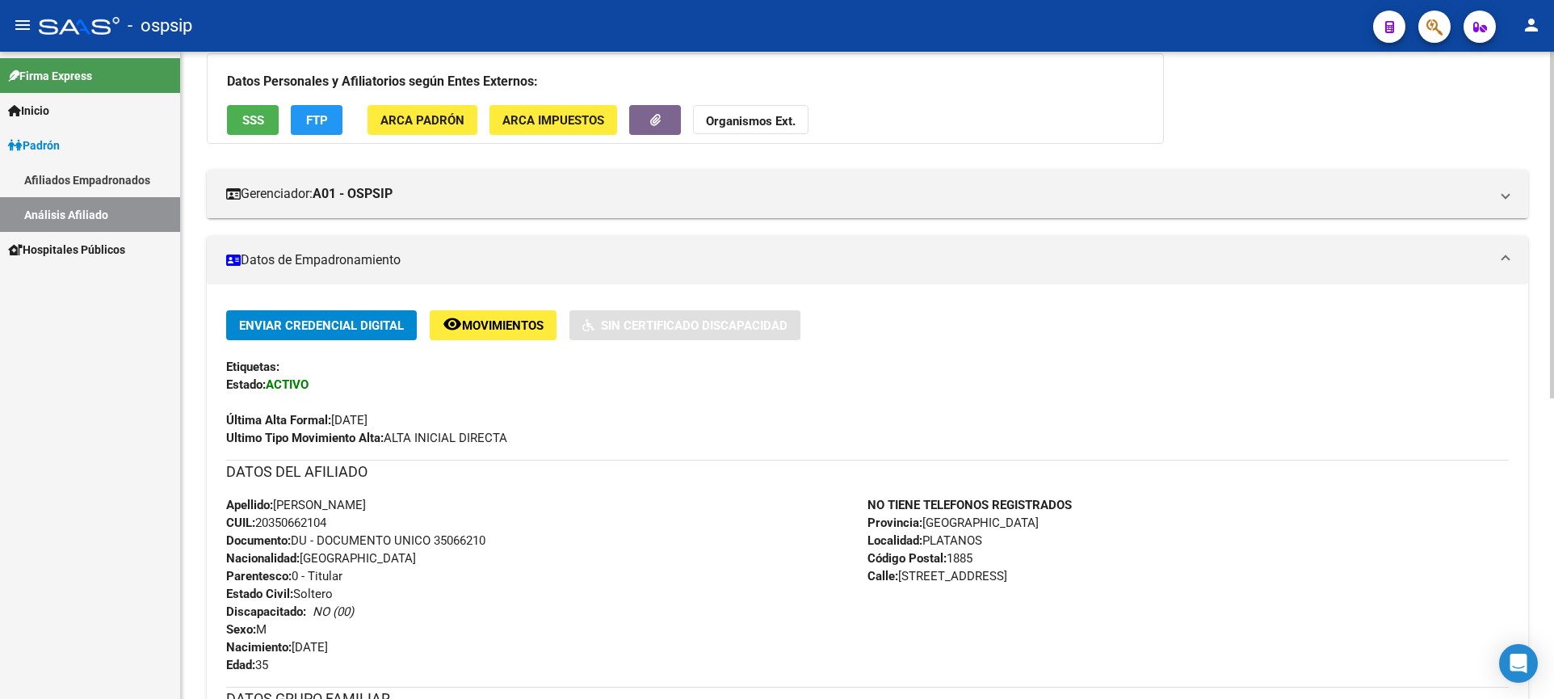
scroll to position [290, 0]
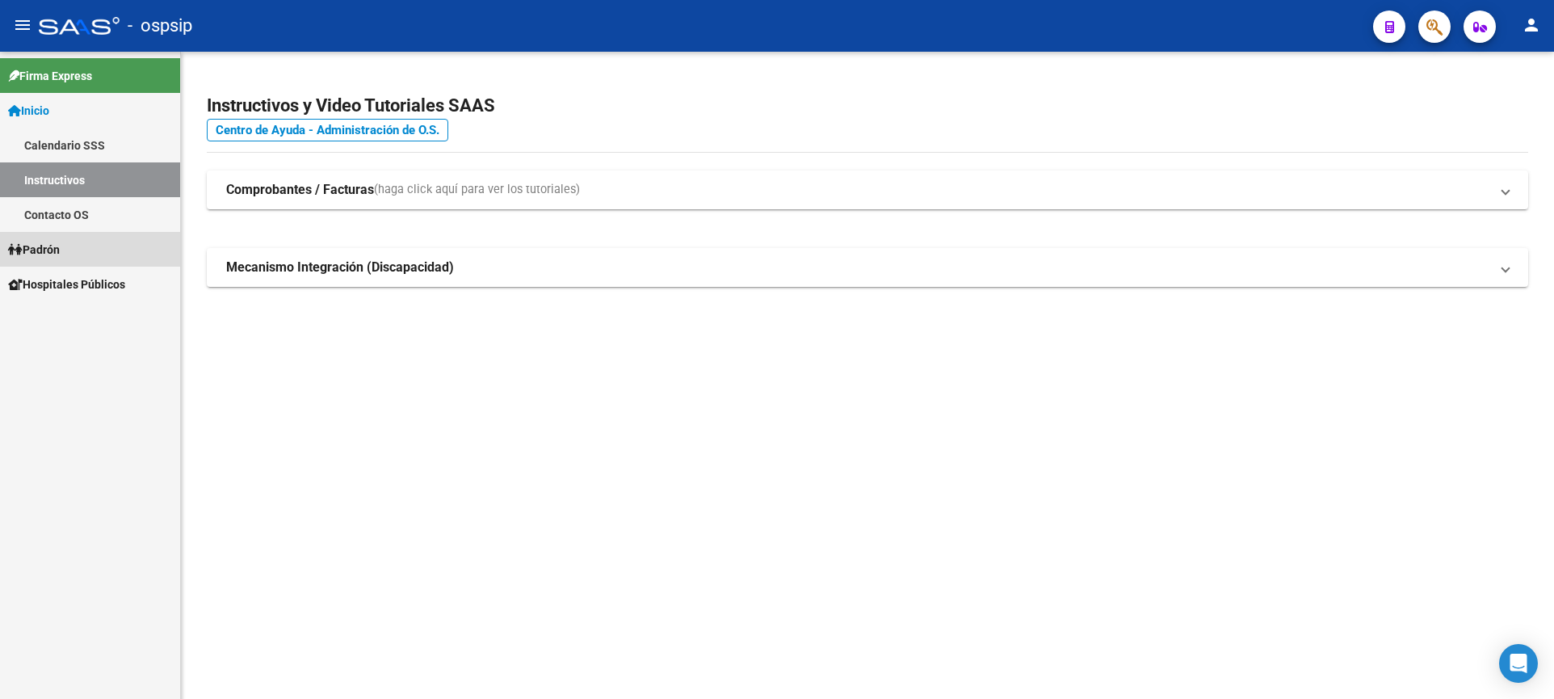
click at [73, 249] on link "Padrón" at bounding box center [90, 249] width 180 height 35
click at [71, 246] on link "Padrón" at bounding box center [90, 249] width 180 height 35
click at [57, 247] on span "Padrón" at bounding box center [34, 250] width 52 height 18
click at [60, 246] on span "Padrón" at bounding box center [34, 250] width 52 height 18
click at [81, 314] on link "Análisis Afiliado" at bounding box center [90, 318] width 180 height 35
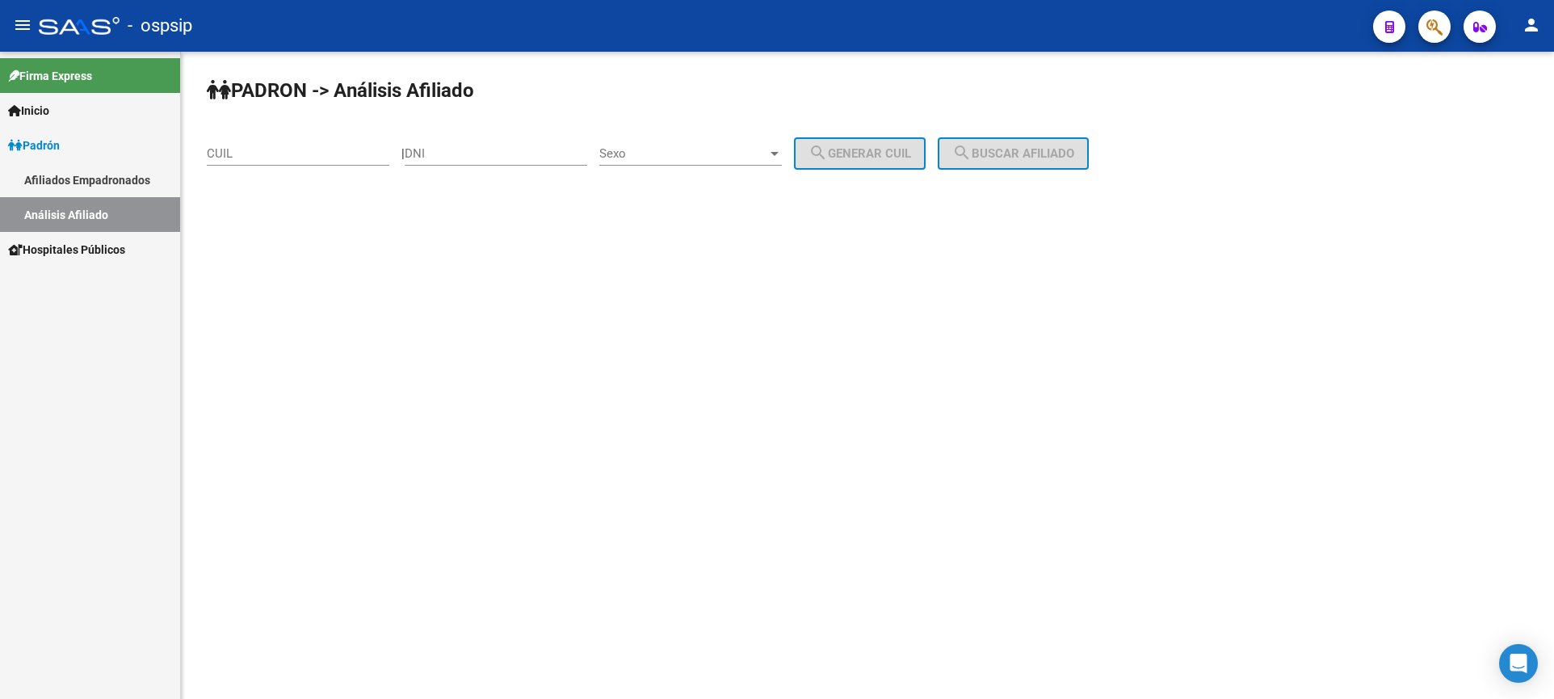
click at [512, 153] on input "DNI" at bounding box center [496, 153] width 183 height 15
type input "18156173"
click at [705, 137] on div "Sexo Sexo" at bounding box center [690, 148] width 183 height 35
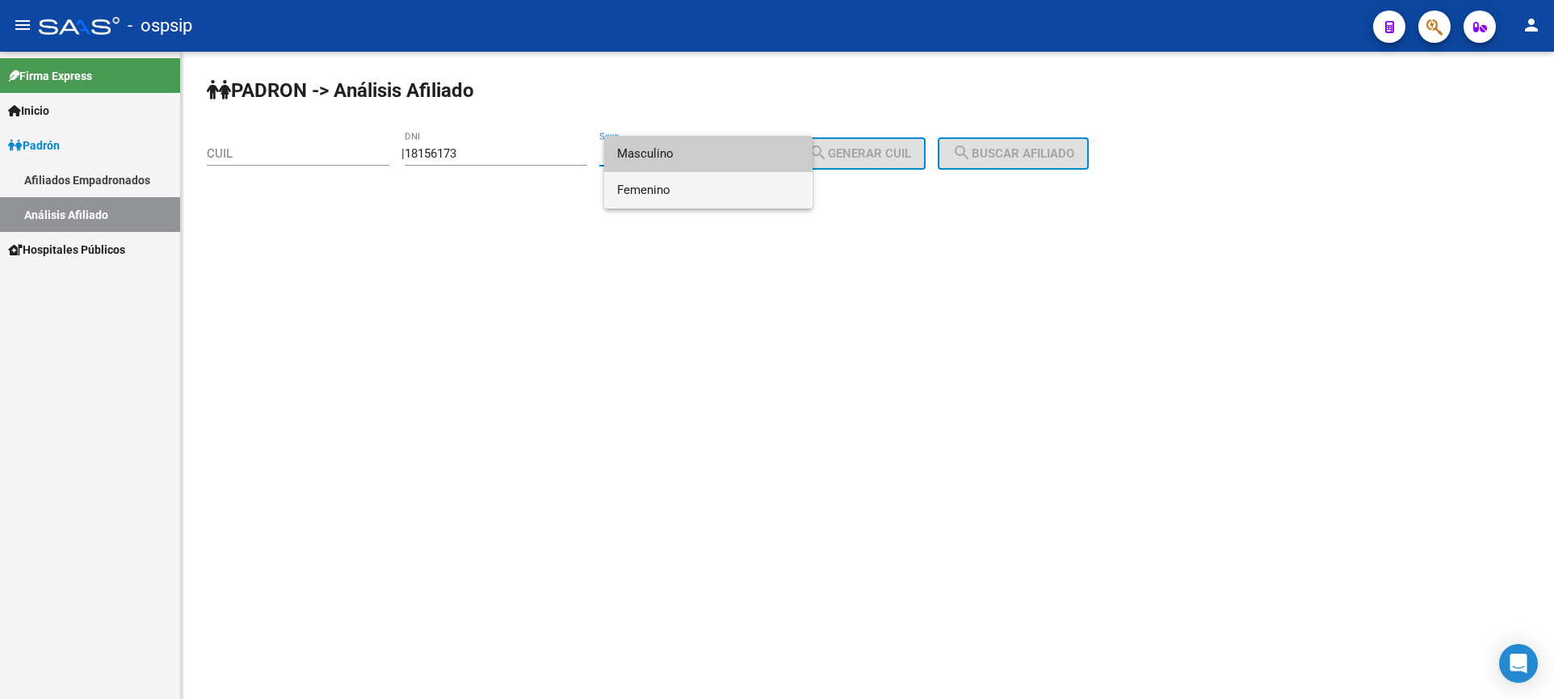
click at [711, 183] on span "Femenino" at bounding box center [708, 190] width 183 height 36
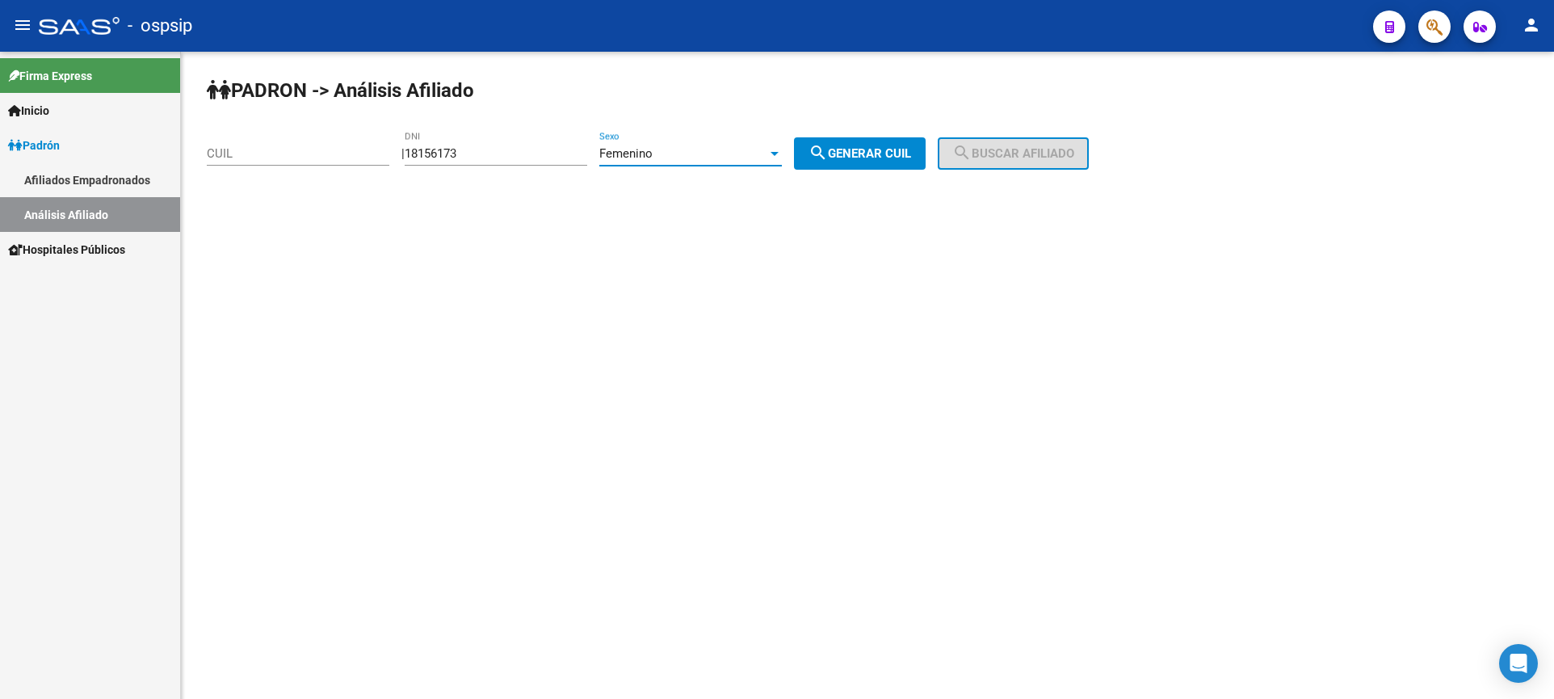
drag, startPoint x: 855, startPoint y: 152, endPoint x: 869, endPoint y: 149, distance: 14.9
click at [859, 150] on span "search Generar CUIL" at bounding box center [860, 153] width 103 height 15
type input "23-18156173-4"
click at [988, 145] on button "search Buscar afiliado" at bounding box center [1013, 153] width 151 height 32
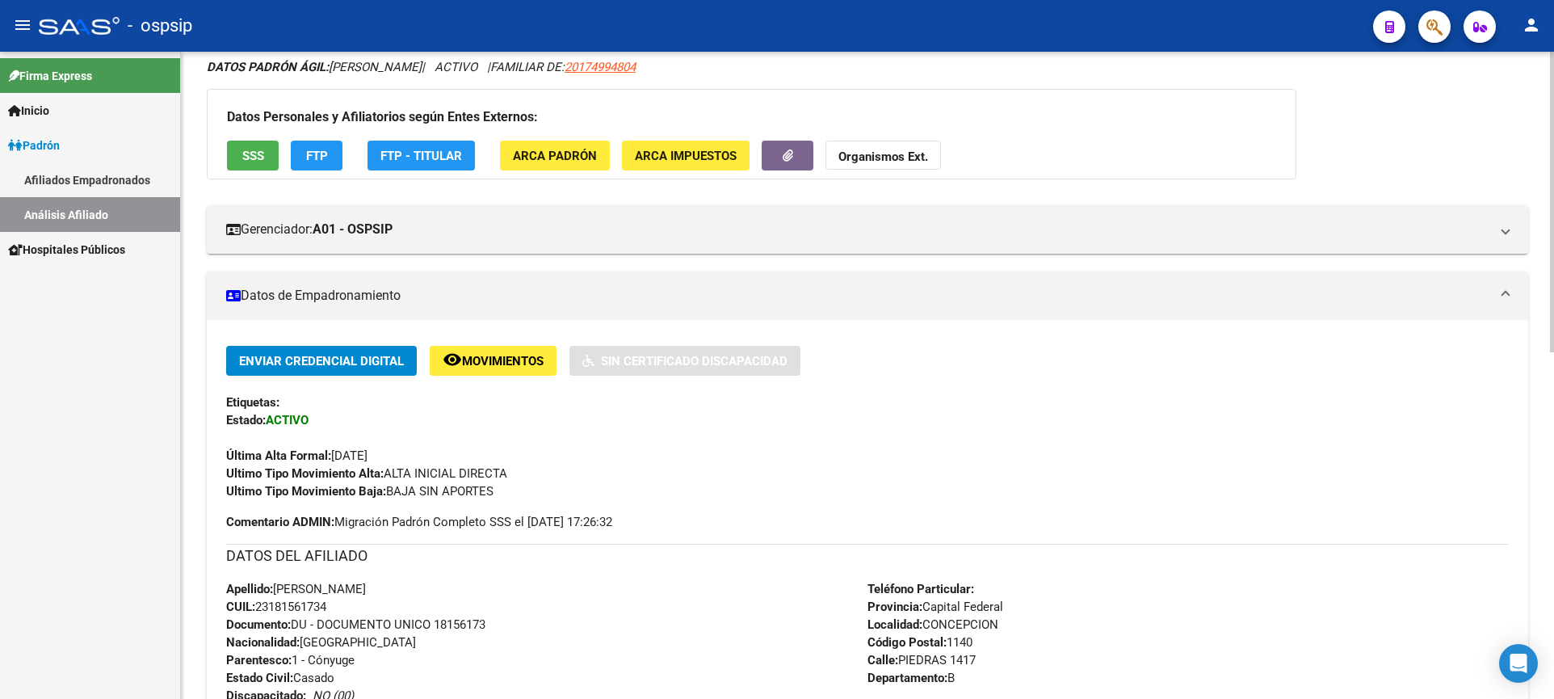
scroll to position [242, 0]
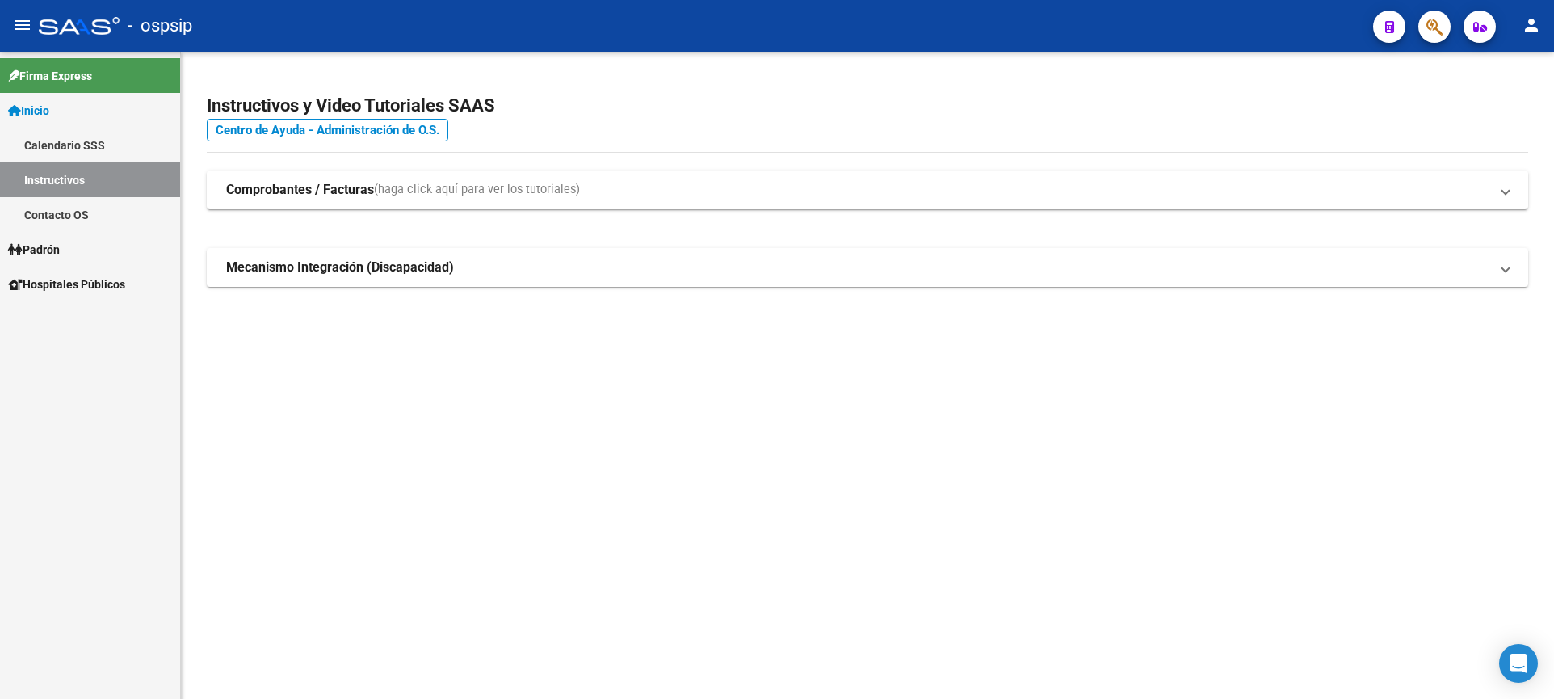
click at [78, 256] on link "Padrón" at bounding box center [90, 249] width 180 height 35
click at [79, 257] on link "Padrón" at bounding box center [90, 249] width 180 height 35
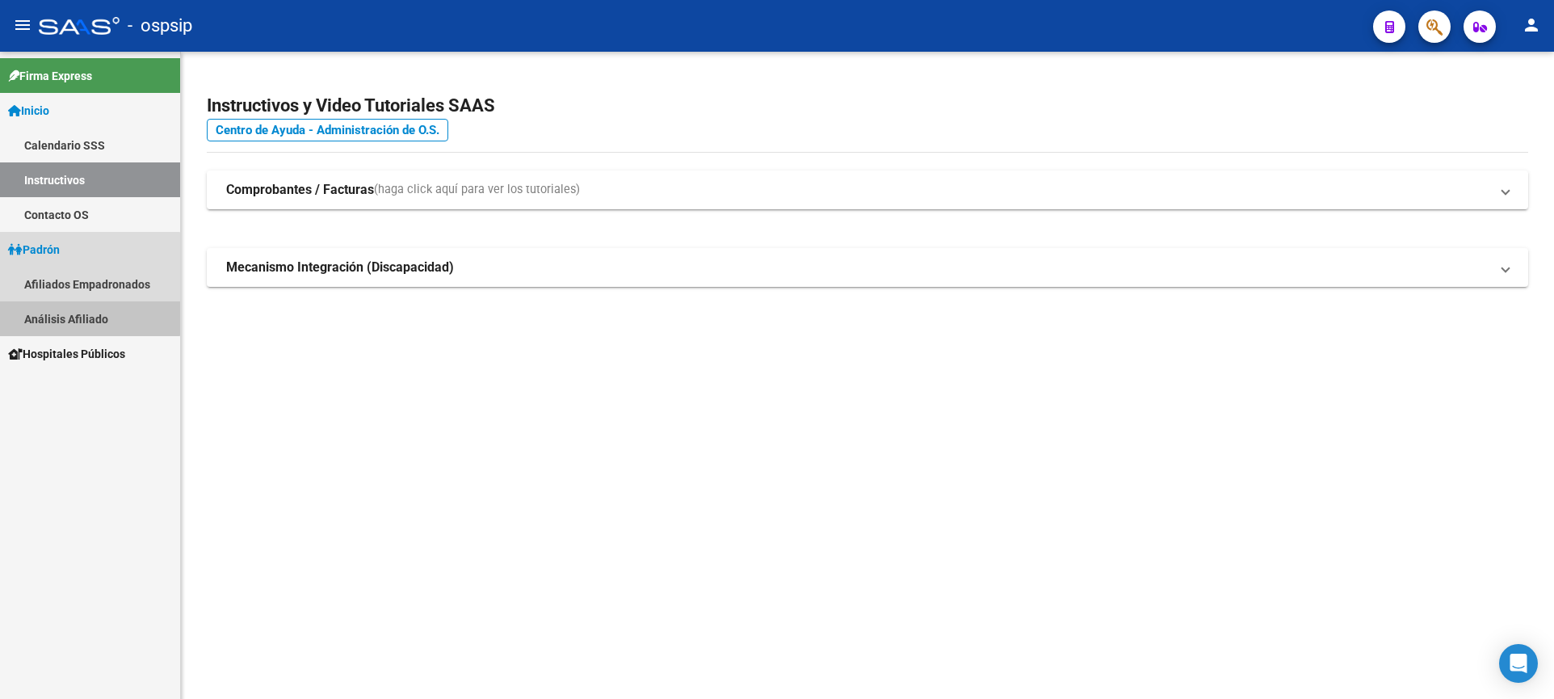
click at [73, 309] on link "Análisis Afiliado" at bounding box center [90, 318] width 180 height 35
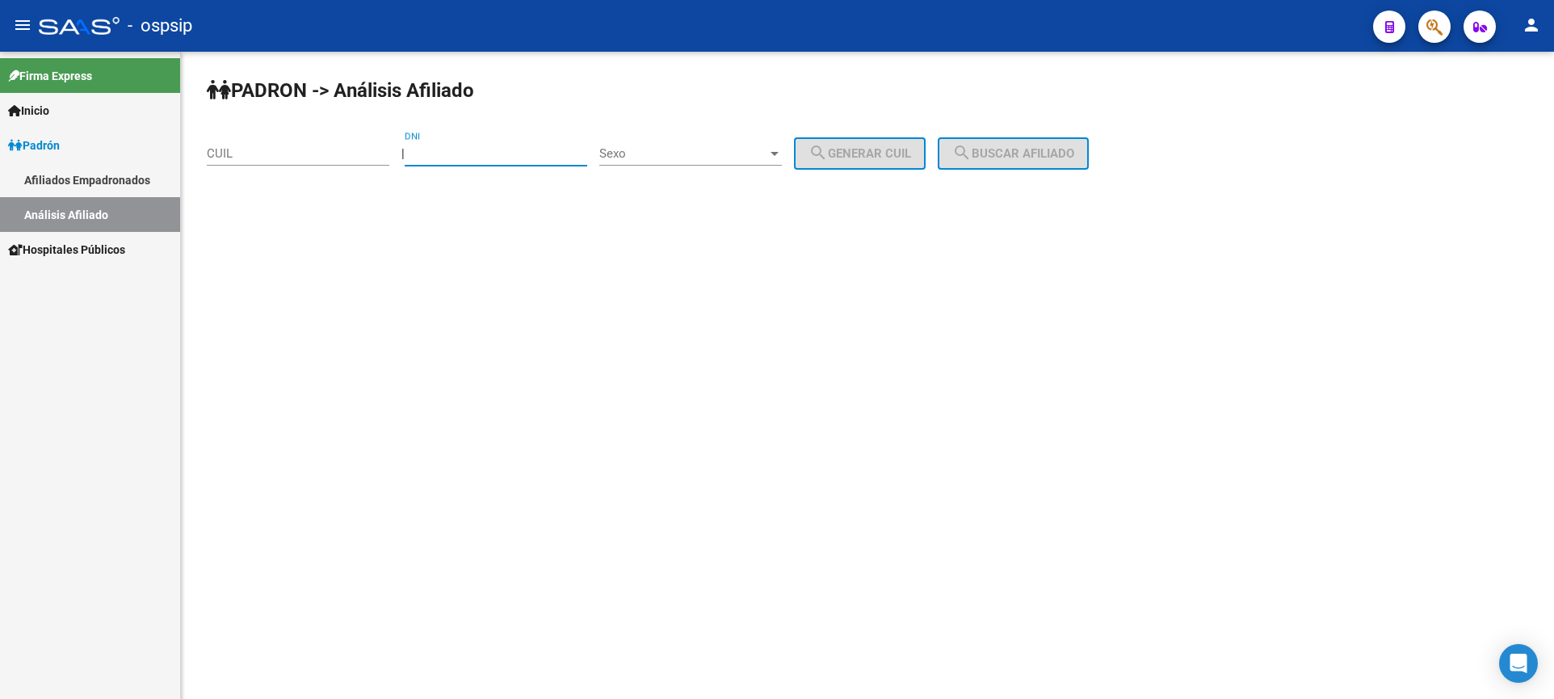
click at [521, 153] on input "DNI" at bounding box center [496, 153] width 183 height 15
type input "2"
type input "37362565"
click at [705, 151] on span "Sexo" at bounding box center [683, 153] width 168 height 15
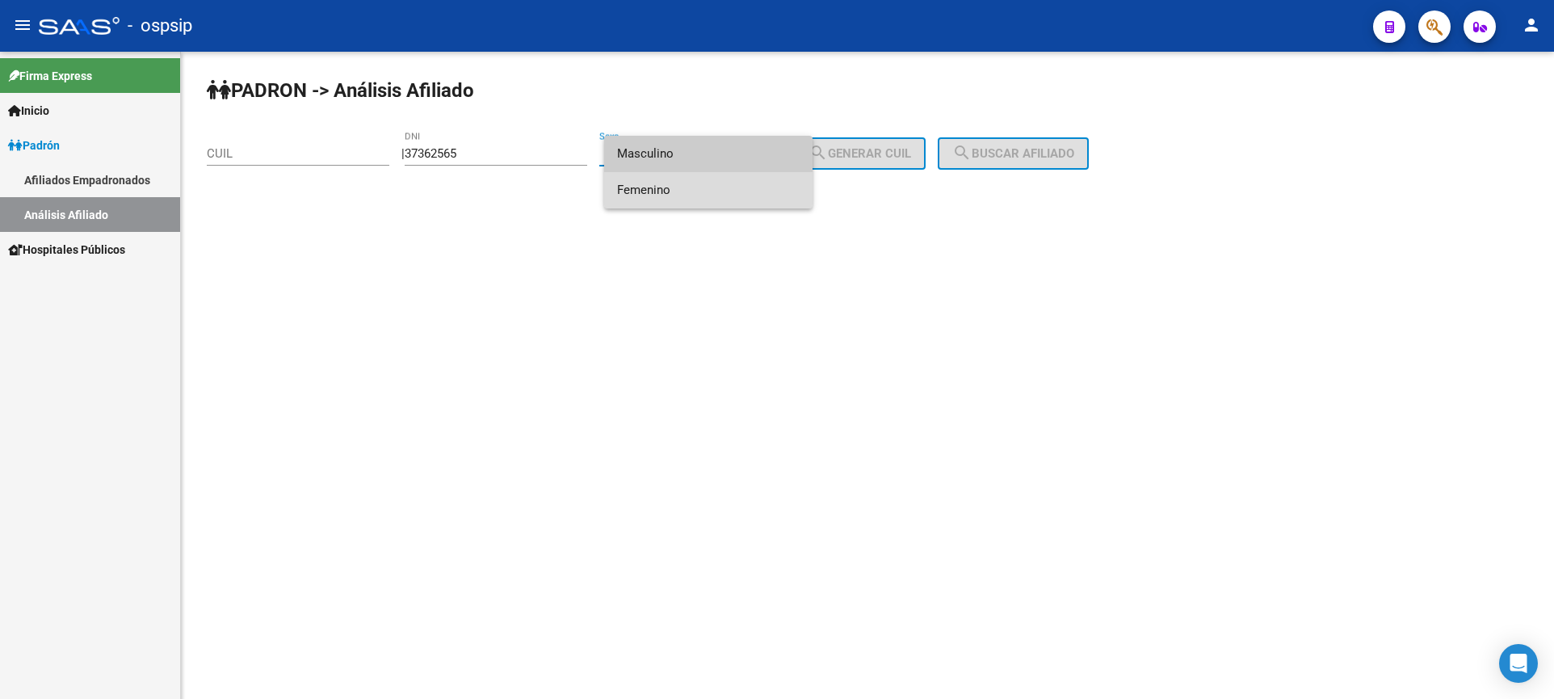
click at [713, 188] on span "Femenino" at bounding box center [708, 190] width 183 height 36
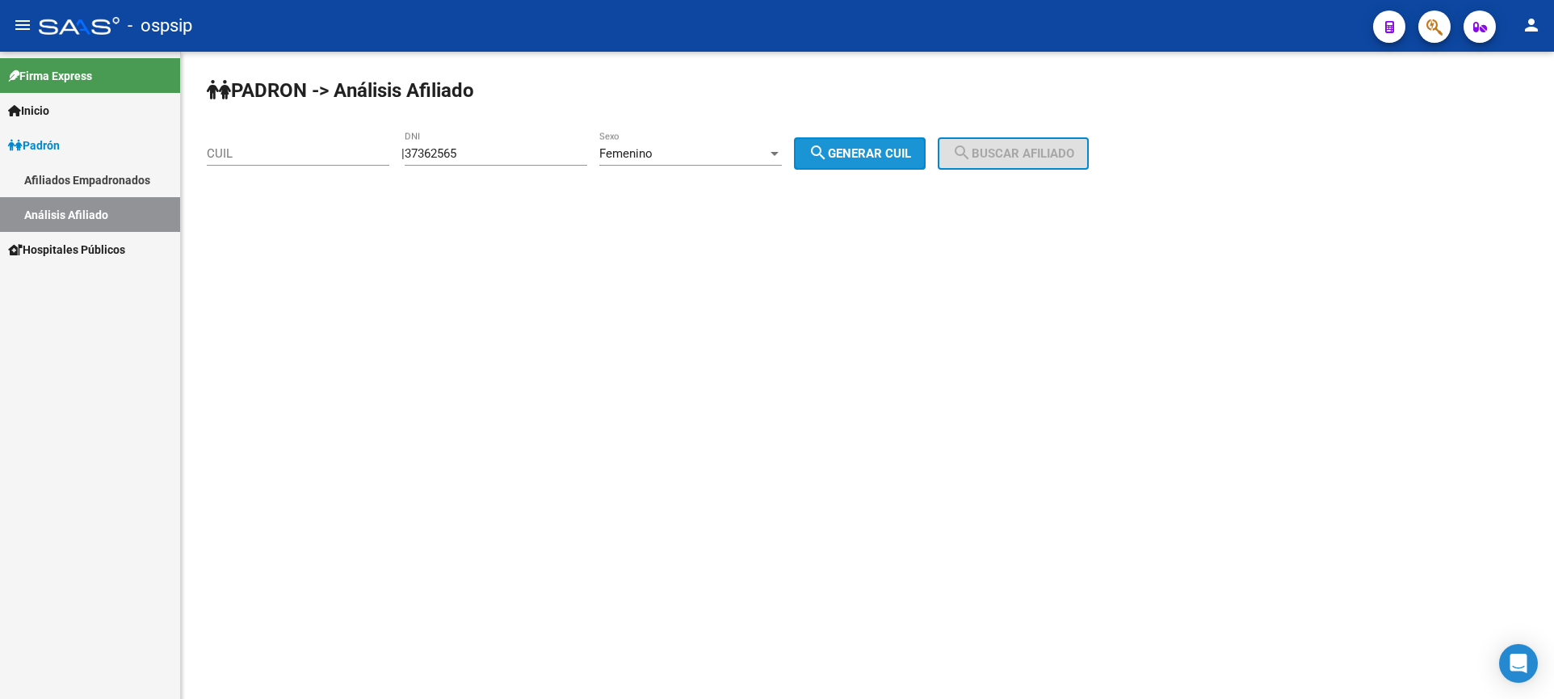
click at [905, 164] on button "search Generar CUIL" at bounding box center [860, 153] width 132 height 32
type input "27-37362565-0"
click at [1005, 154] on span "search Buscar afiliado" at bounding box center [1013, 153] width 122 height 15
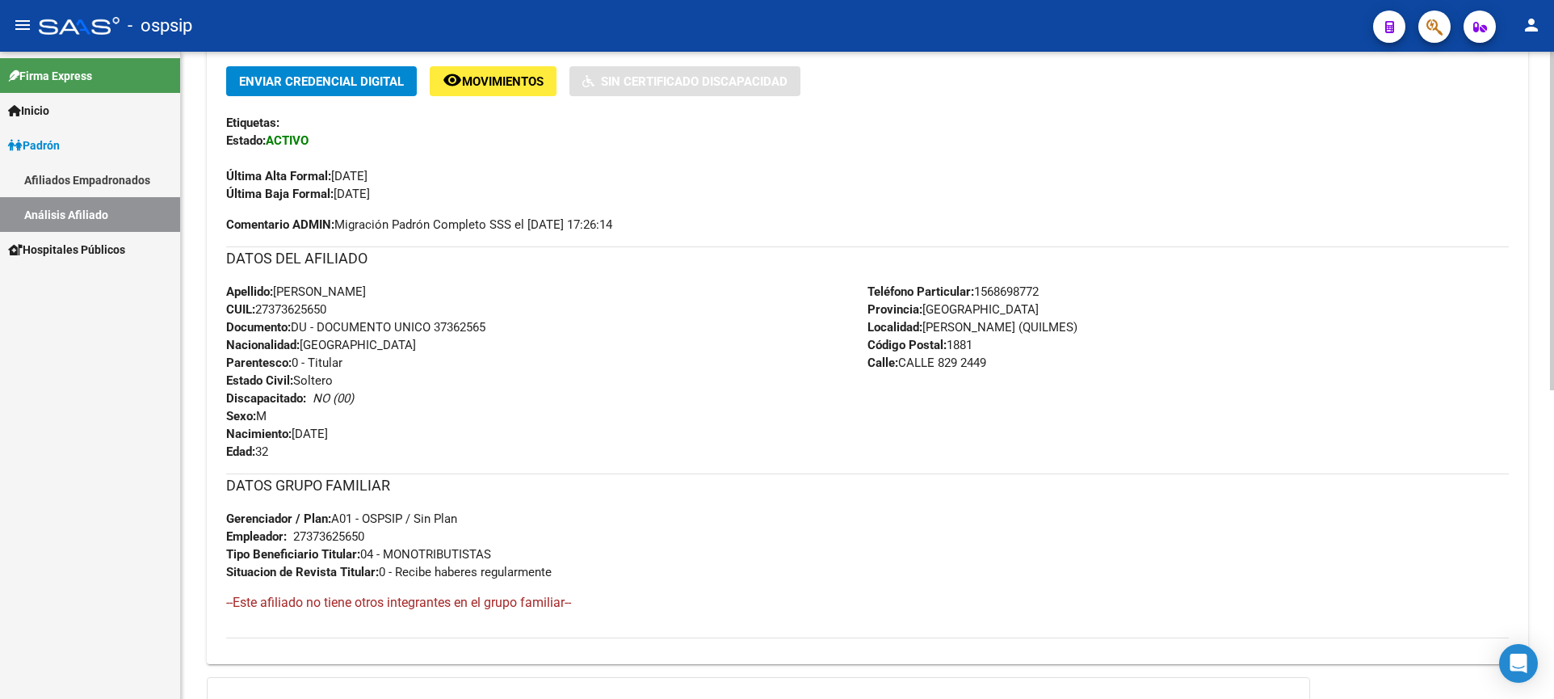
scroll to position [485, 0]
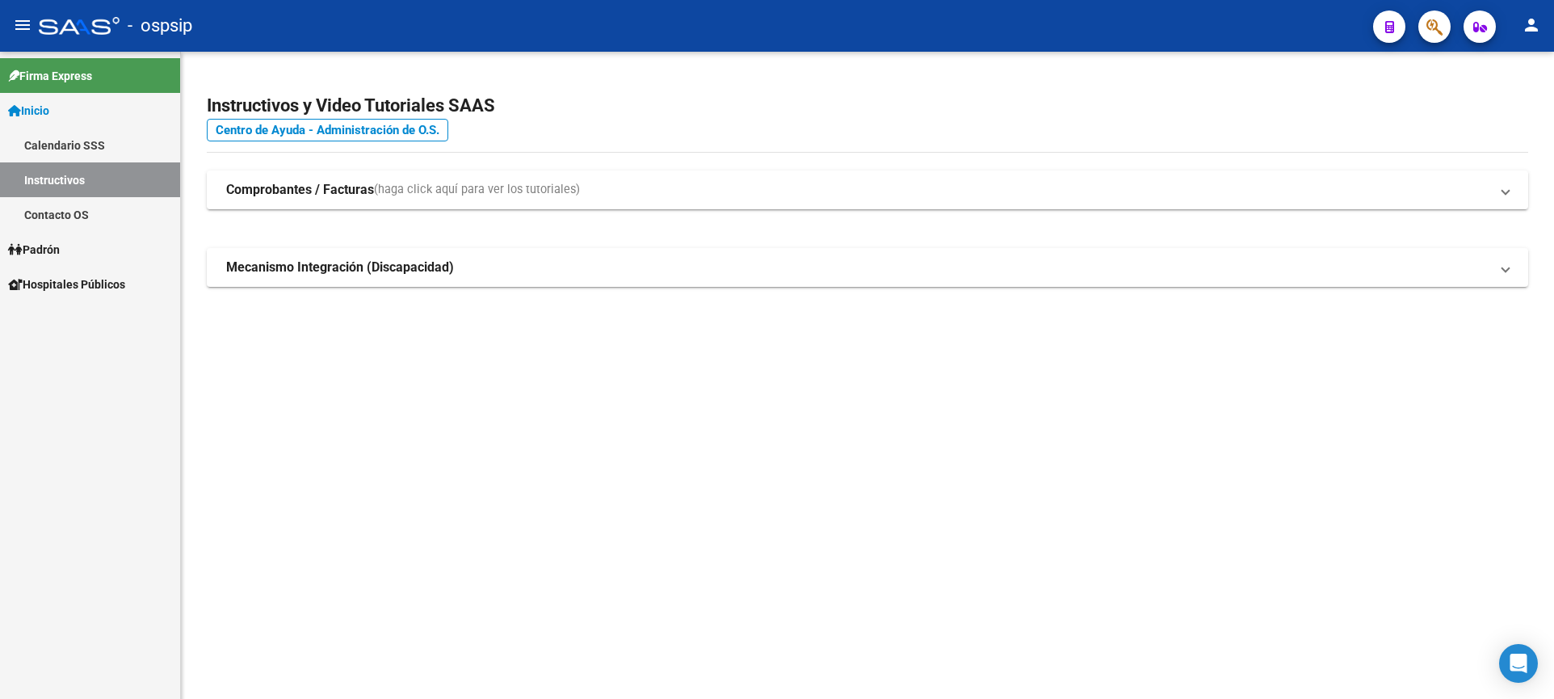
click at [43, 250] on span "Padrón" at bounding box center [34, 250] width 52 height 18
click at [44, 250] on span "Padrón" at bounding box center [34, 250] width 52 height 18
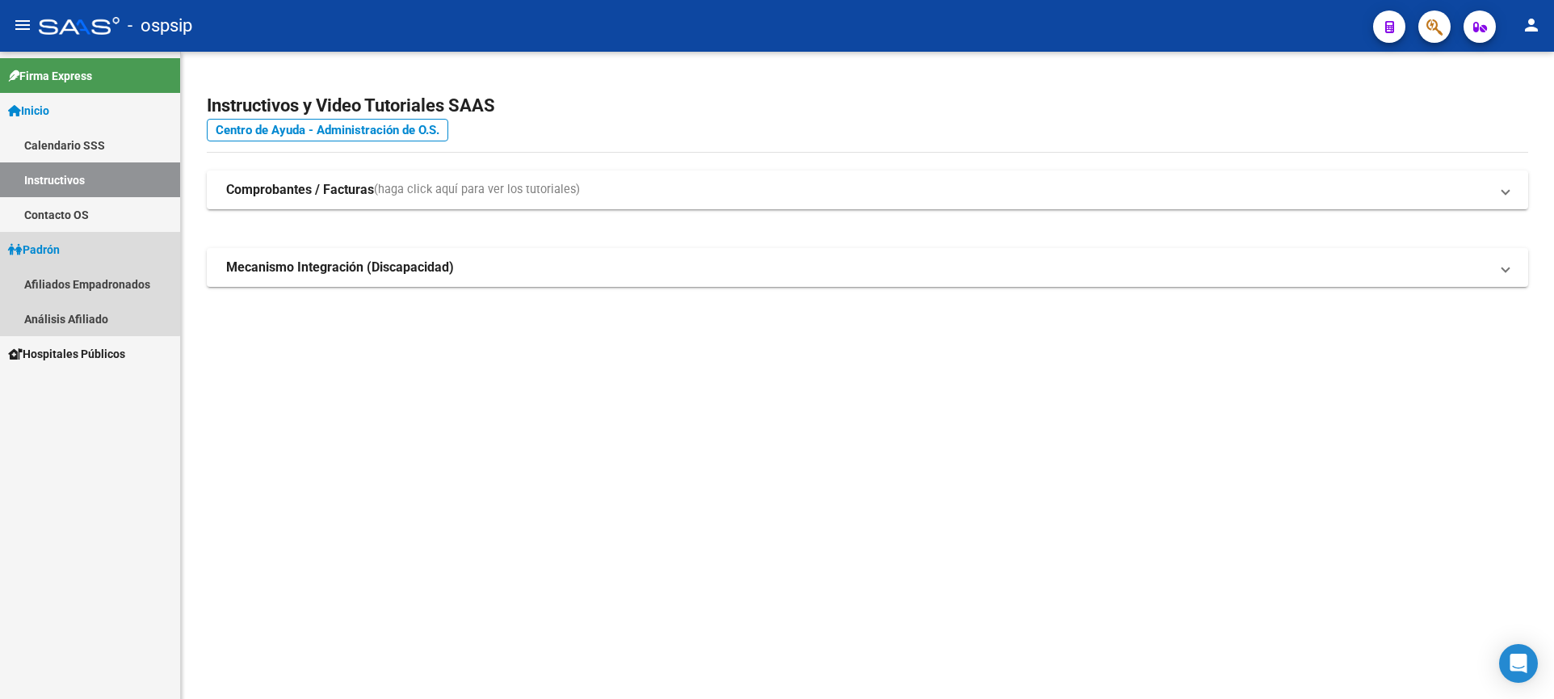
click at [60, 243] on span "Padrón" at bounding box center [34, 250] width 52 height 18
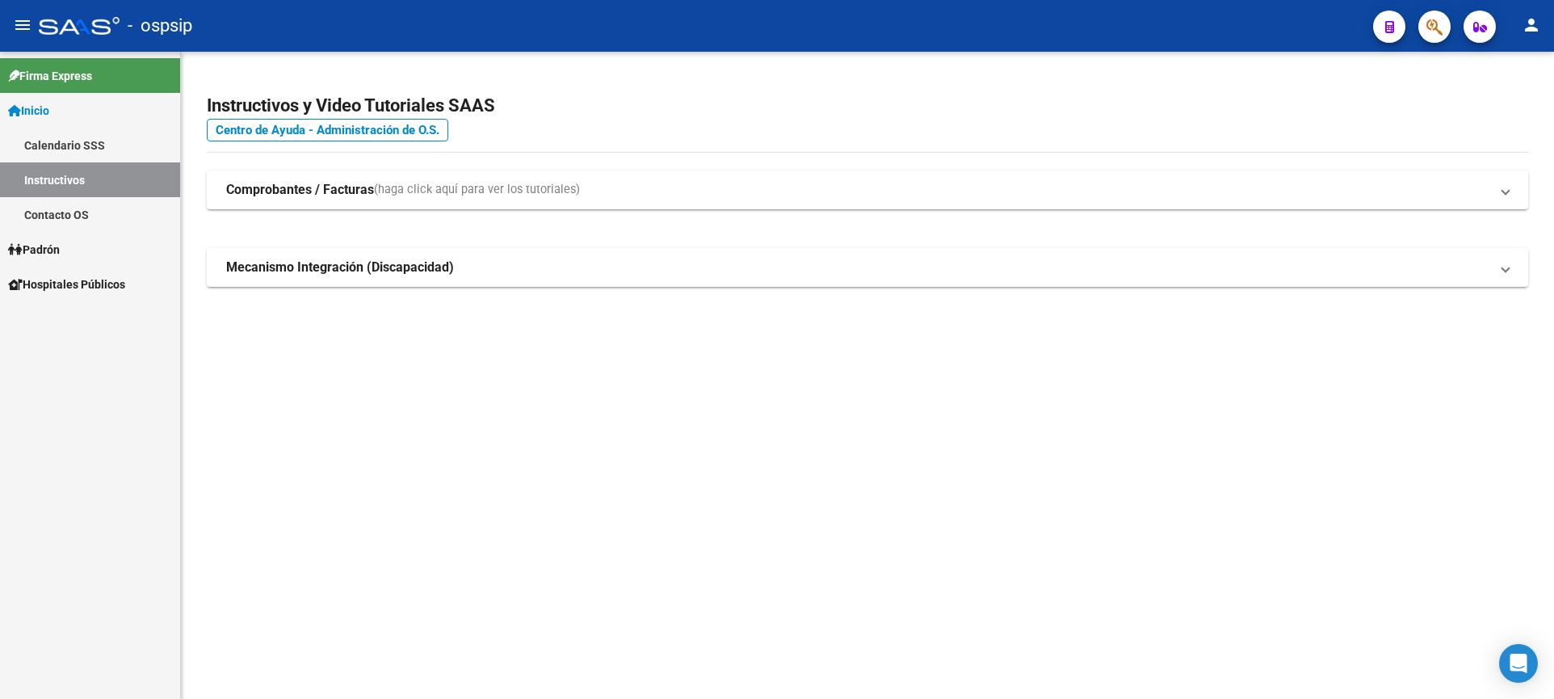
click at [58, 250] on span "Padrón" at bounding box center [34, 250] width 52 height 18
click at [73, 312] on link "Análisis Afiliado" at bounding box center [90, 318] width 180 height 35
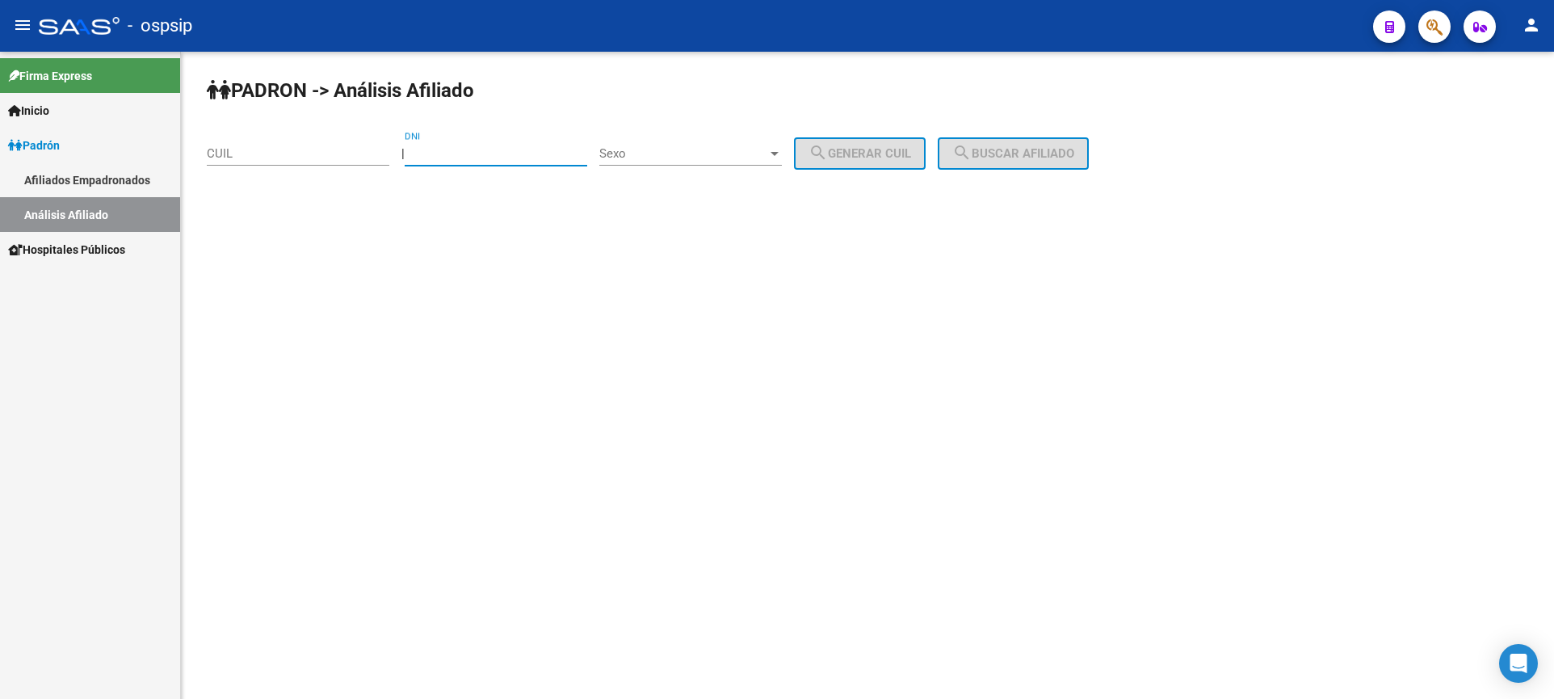
click at [527, 155] on input "DNI" at bounding box center [496, 153] width 183 height 15
type input "5"
type input "31772650"
click at [732, 152] on span "Sexo" at bounding box center [683, 153] width 168 height 15
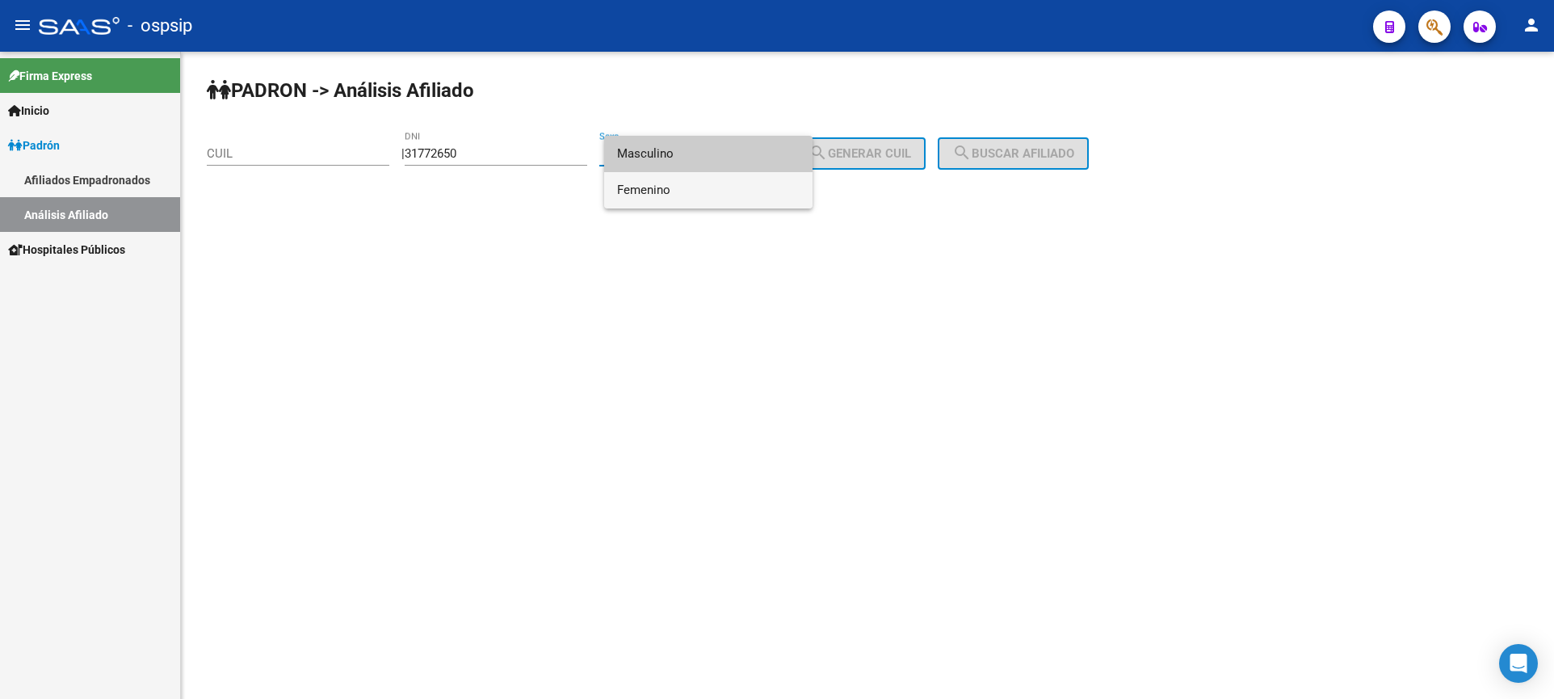
drag, startPoint x: 727, startPoint y: 204, endPoint x: 740, endPoint y: 194, distance: 16.7
click at [727, 204] on span "Femenino" at bounding box center [708, 190] width 183 height 36
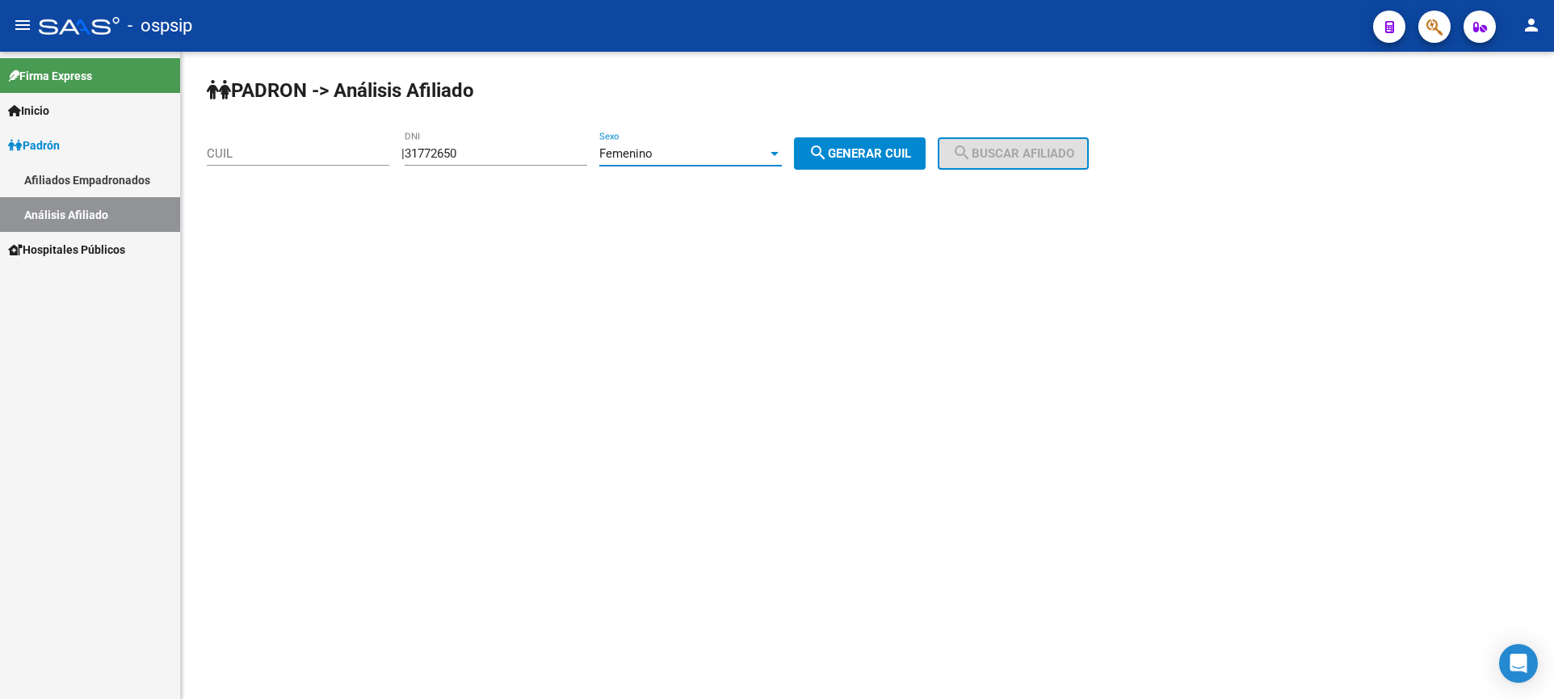
click at [872, 143] on button "search Generar CUIL" at bounding box center [860, 153] width 132 height 32
type input "27-31772650-9"
click at [1056, 145] on button "search Buscar afiliado" at bounding box center [1013, 153] width 151 height 32
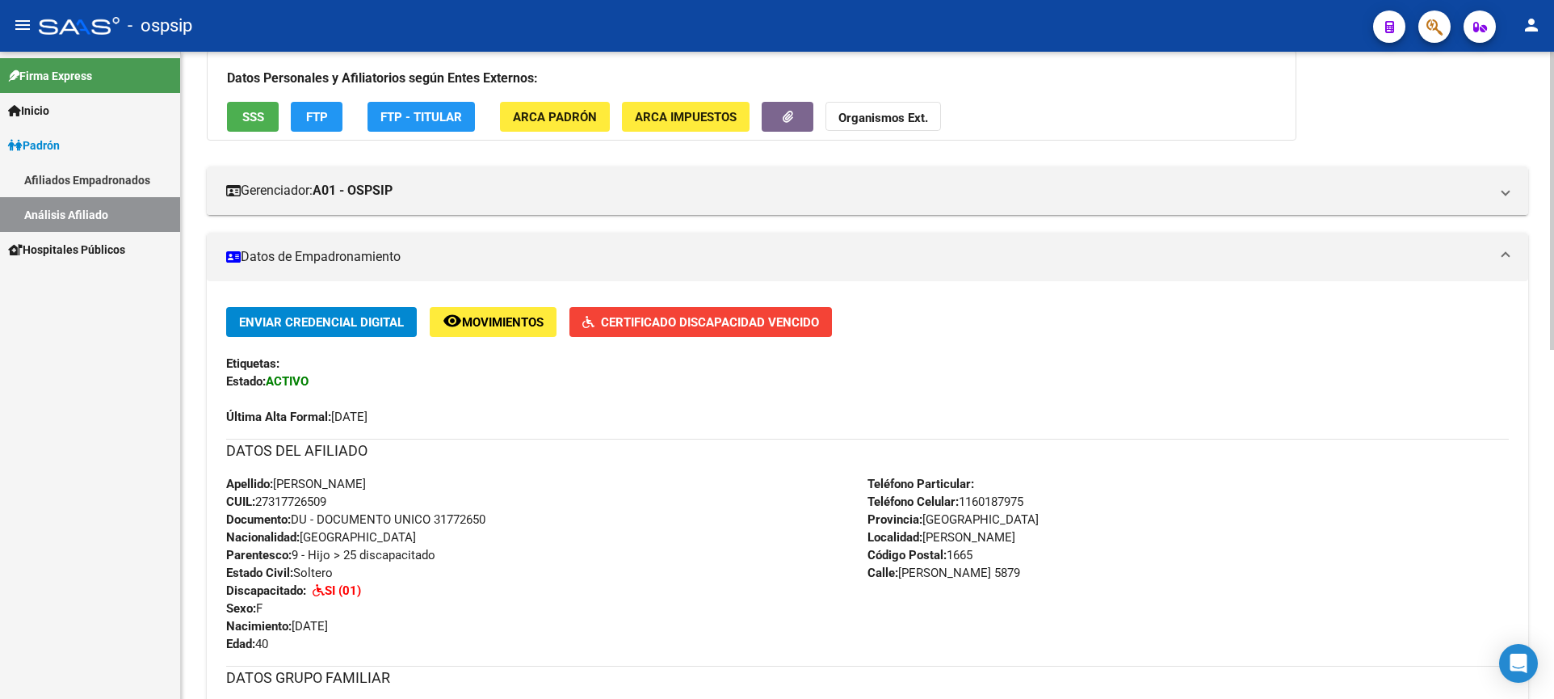
scroll to position [323, 0]
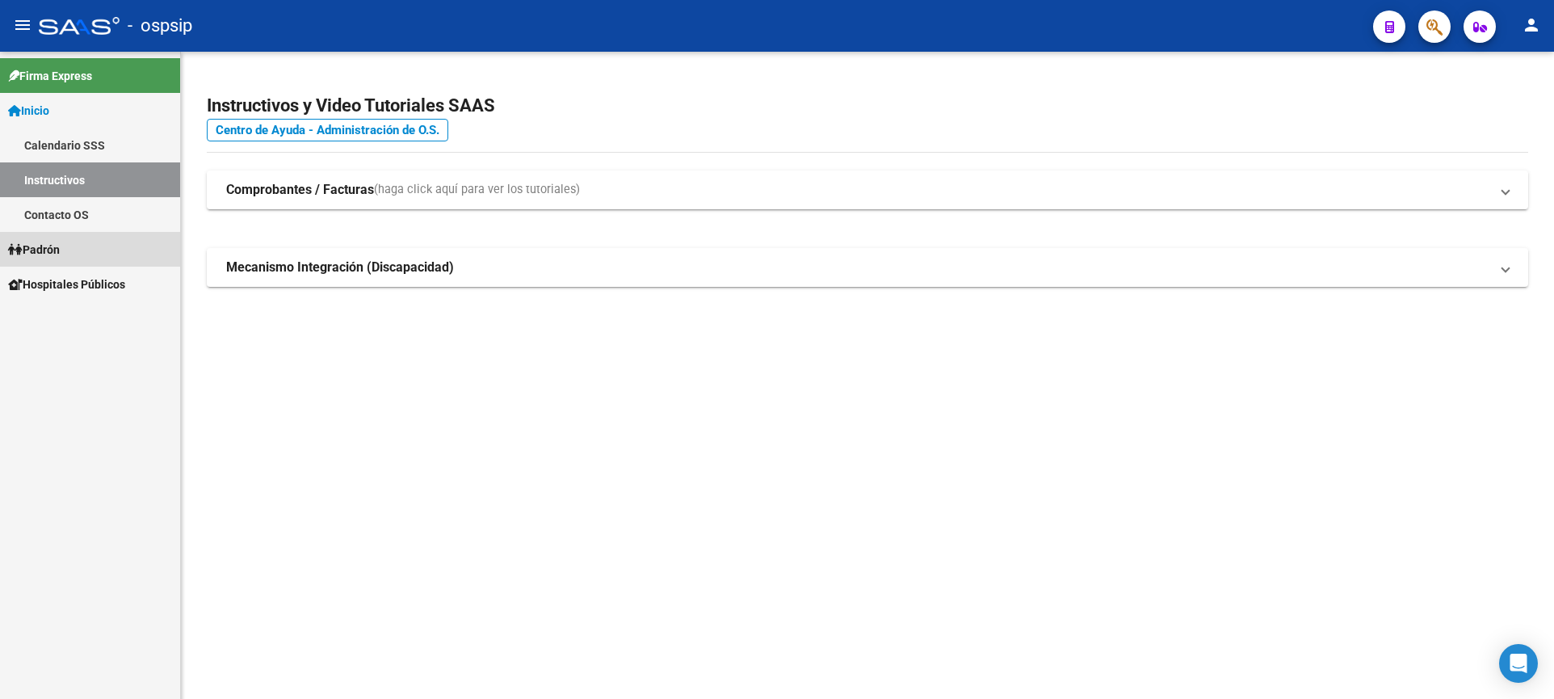
click at [57, 250] on span "Padrón" at bounding box center [34, 250] width 52 height 18
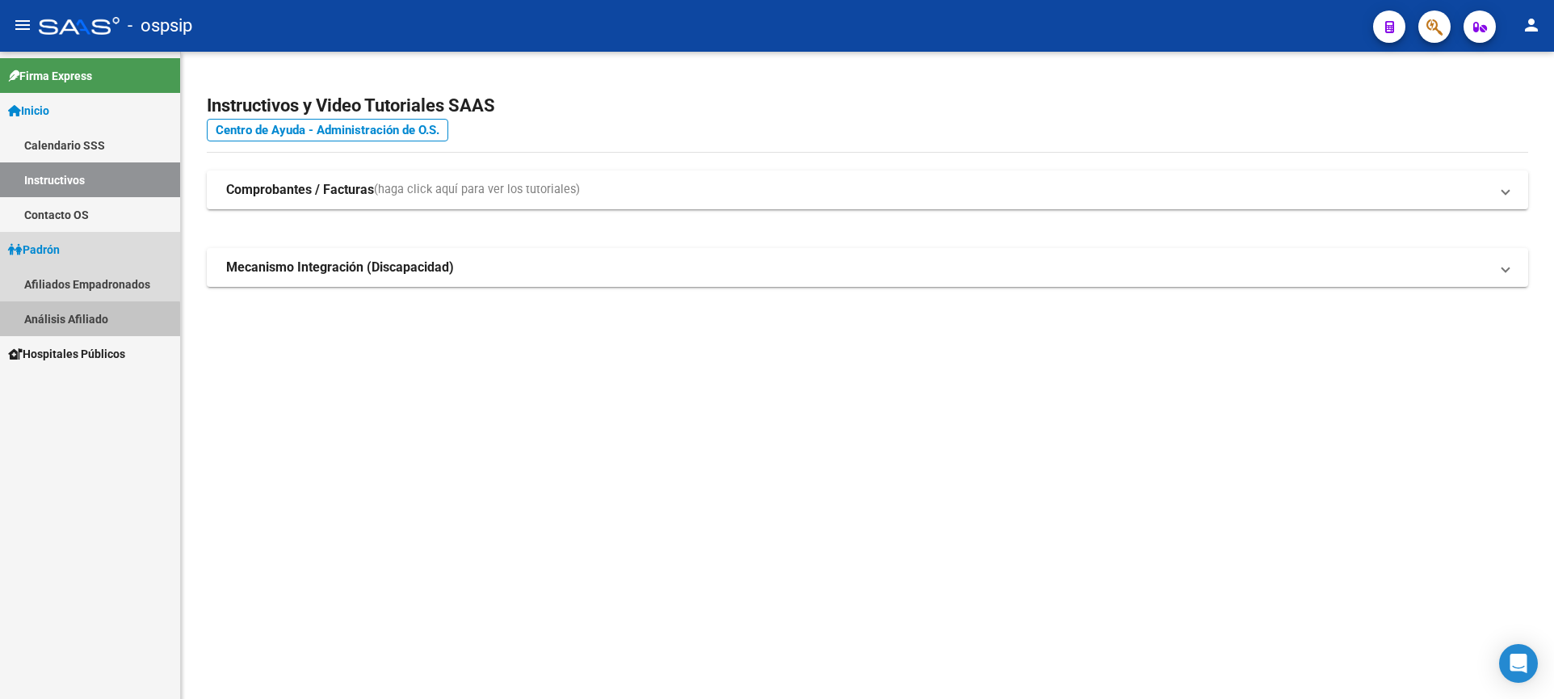
click at [80, 328] on link "Análisis Afiliado" at bounding box center [90, 318] width 180 height 35
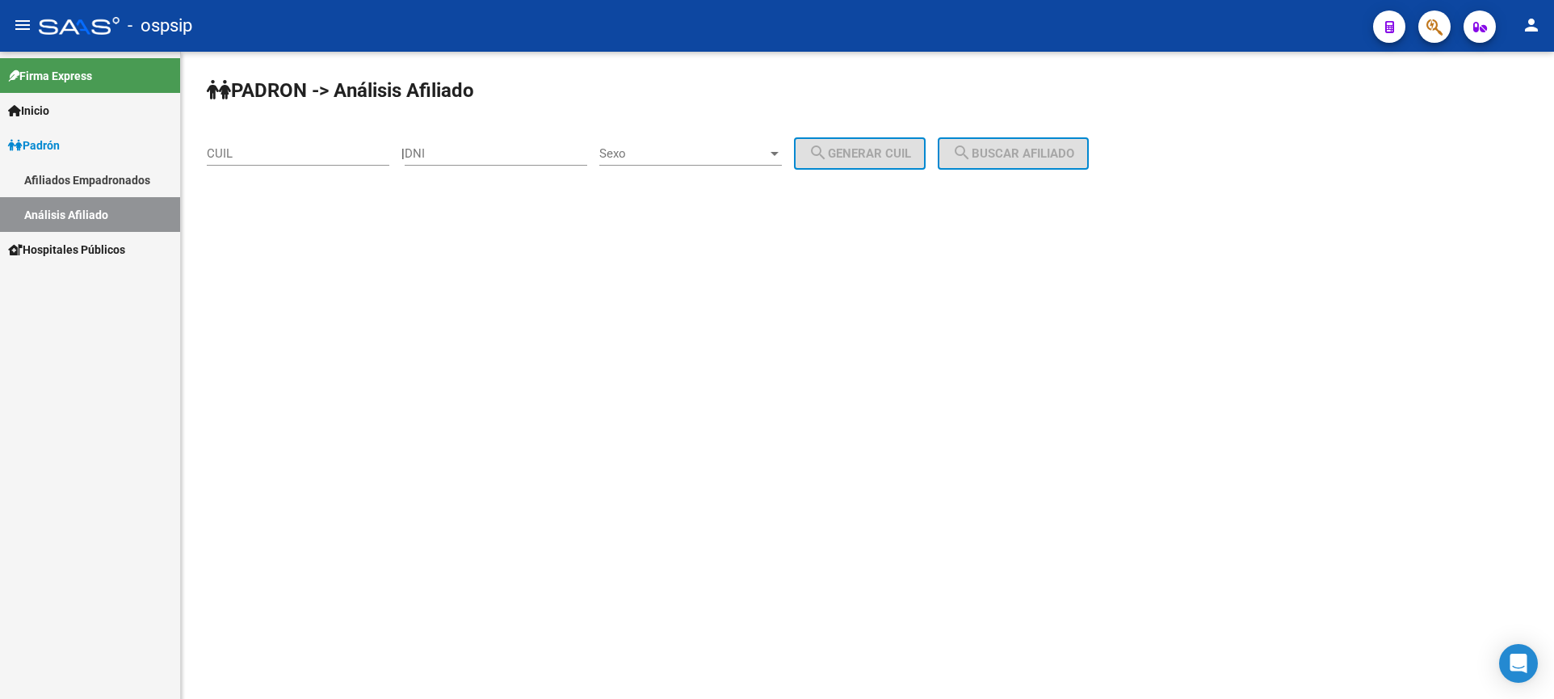
click at [547, 157] on input "DNI" at bounding box center [496, 153] width 183 height 15
type input "29113156"
click at [703, 157] on span "Sexo" at bounding box center [683, 153] width 168 height 15
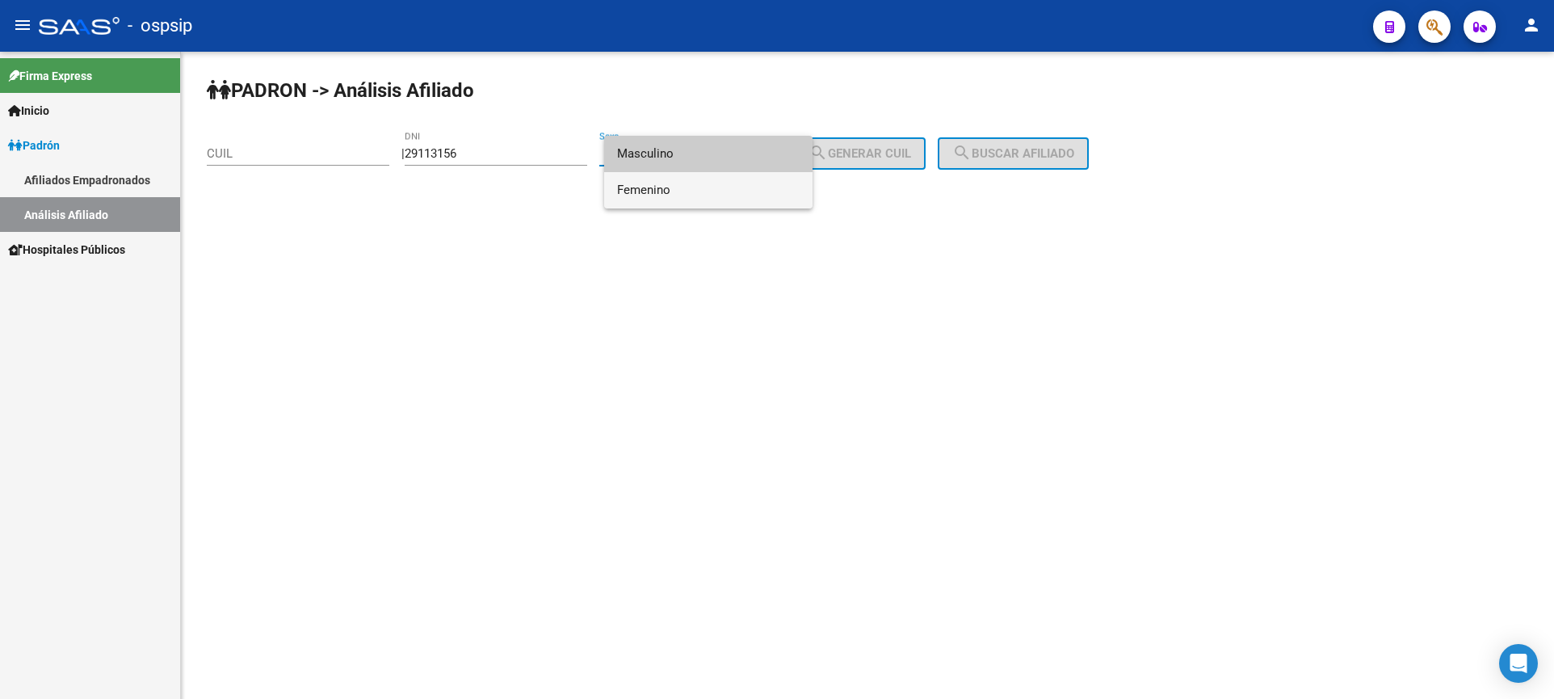
click at [688, 183] on span "Femenino" at bounding box center [708, 190] width 183 height 36
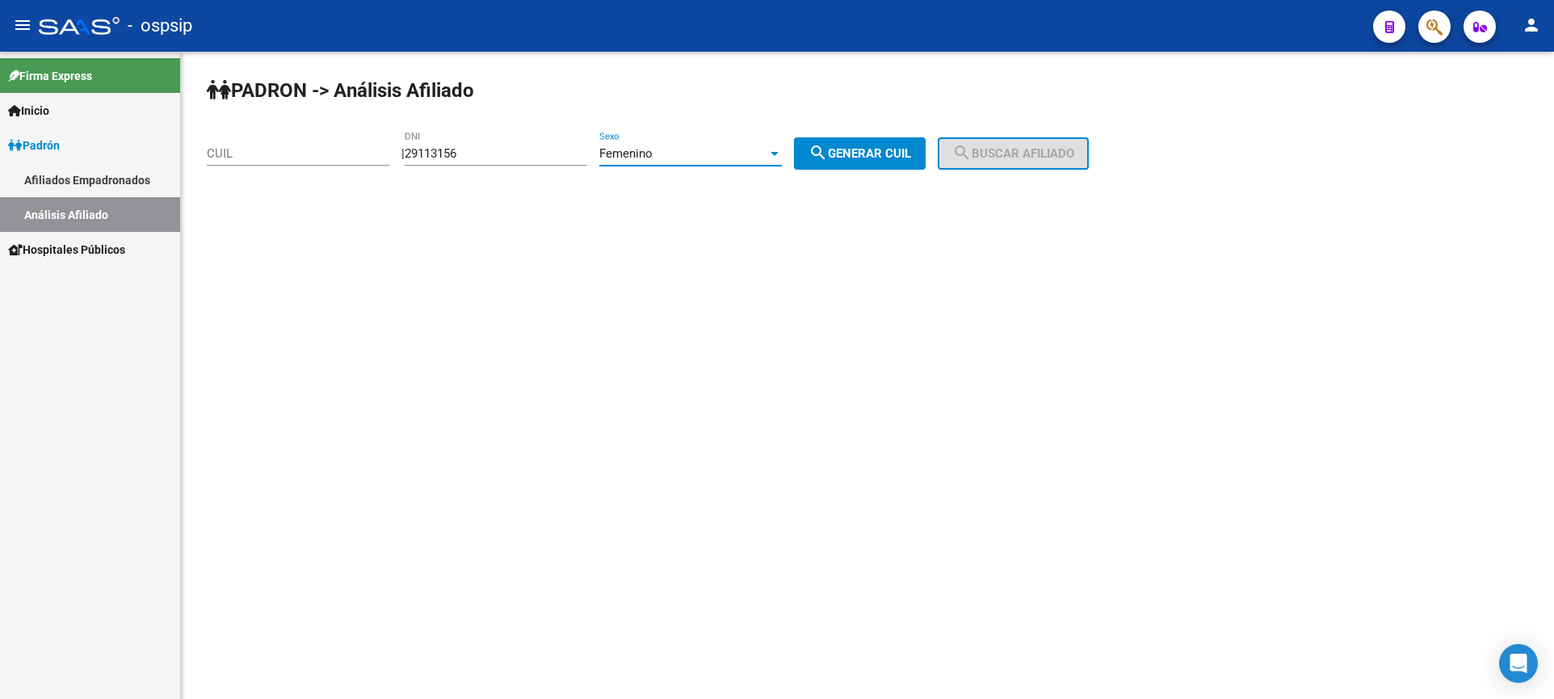
click at [883, 159] on span "search Generar CUIL" at bounding box center [860, 153] width 103 height 15
type input "27-29113156-0"
click at [996, 138] on div "PADRON -> Análisis Afiliado 27-29113156-0 CUIL | 29113156 DNI Femenino Sexo sea…" at bounding box center [867, 137] width 1373 height 170
click at [1006, 151] on span "search Buscar afiliado" at bounding box center [1013, 153] width 122 height 15
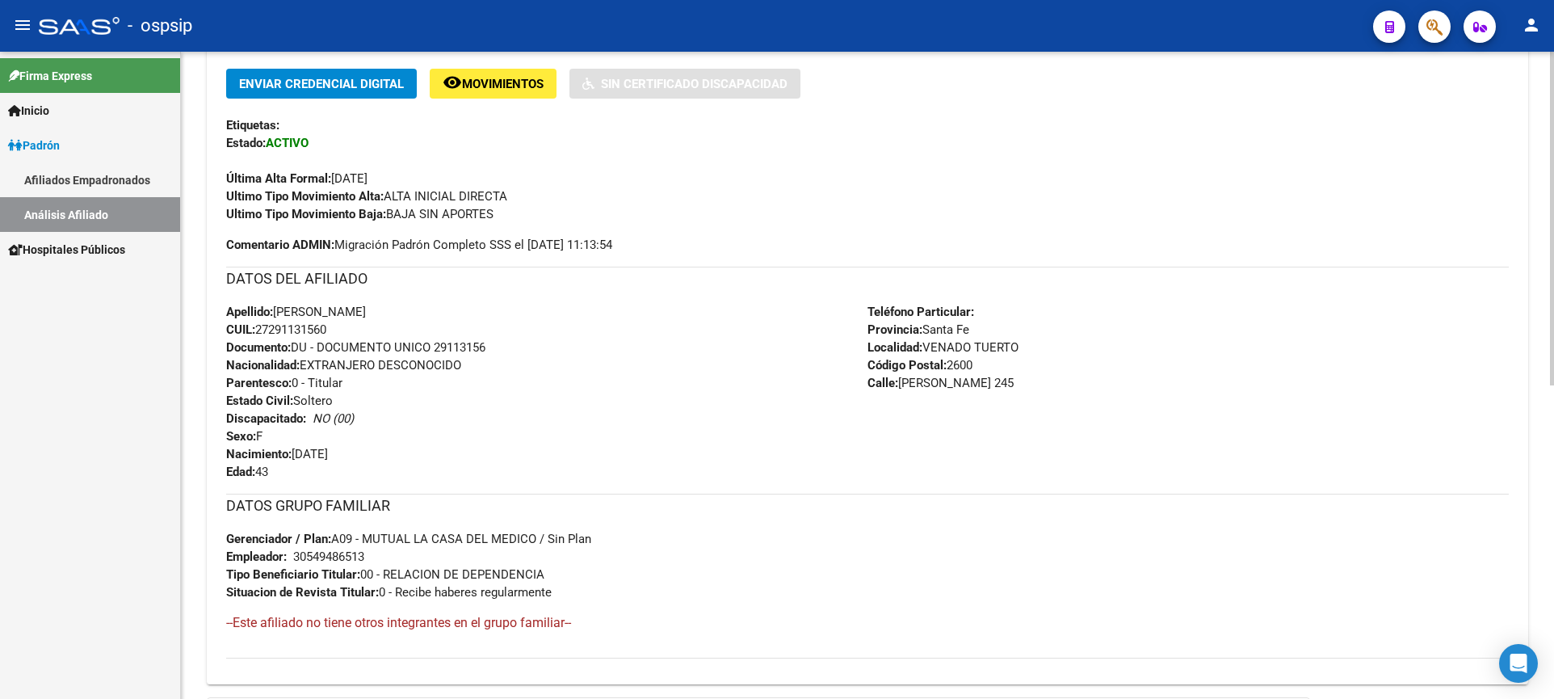
scroll to position [404, 0]
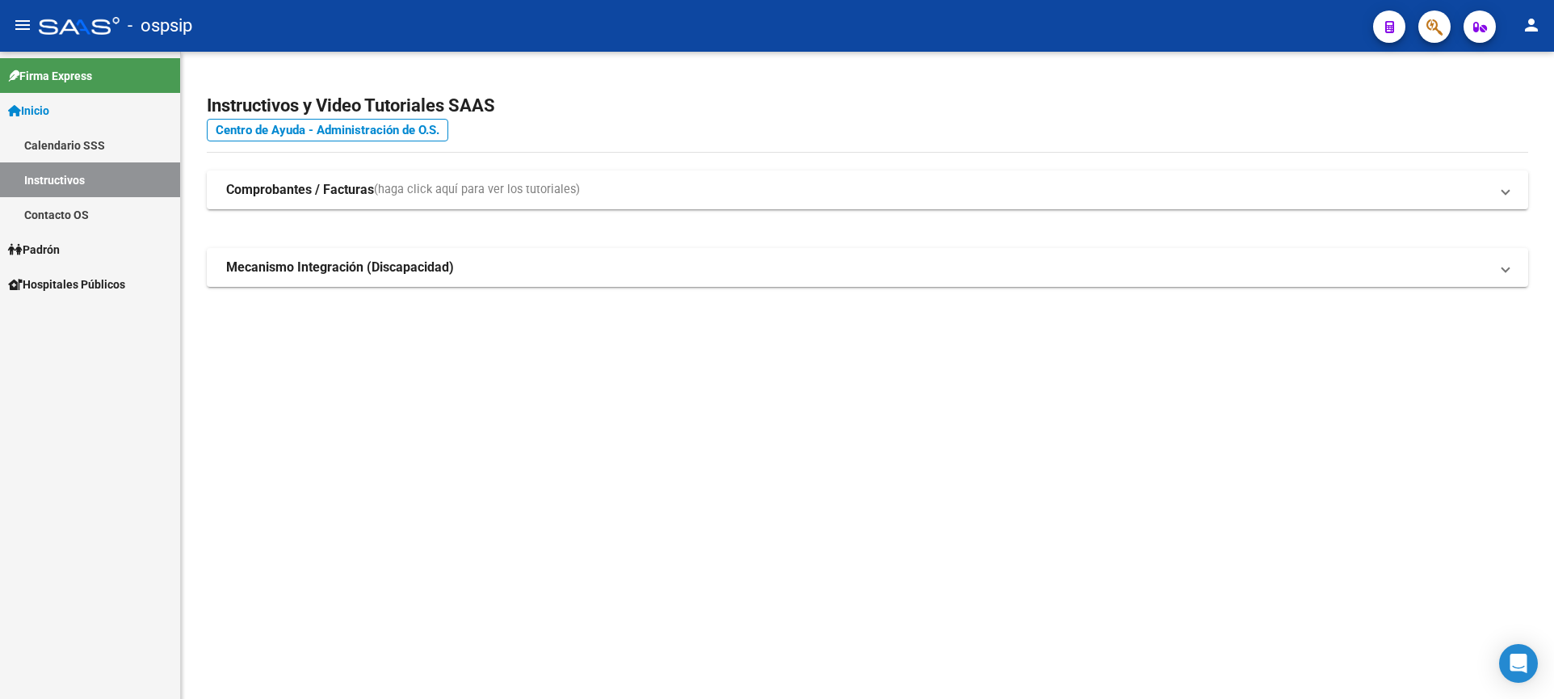
click at [69, 246] on link "Padrón" at bounding box center [90, 249] width 180 height 35
drag, startPoint x: 69, startPoint y: 246, endPoint x: 68, endPoint y: 262, distance: 16.2
click at [68, 246] on link "Padrón" at bounding box center [90, 249] width 180 height 35
click at [76, 317] on link "Análisis Afiliado" at bounding box center [90, 318] width 180 height 35
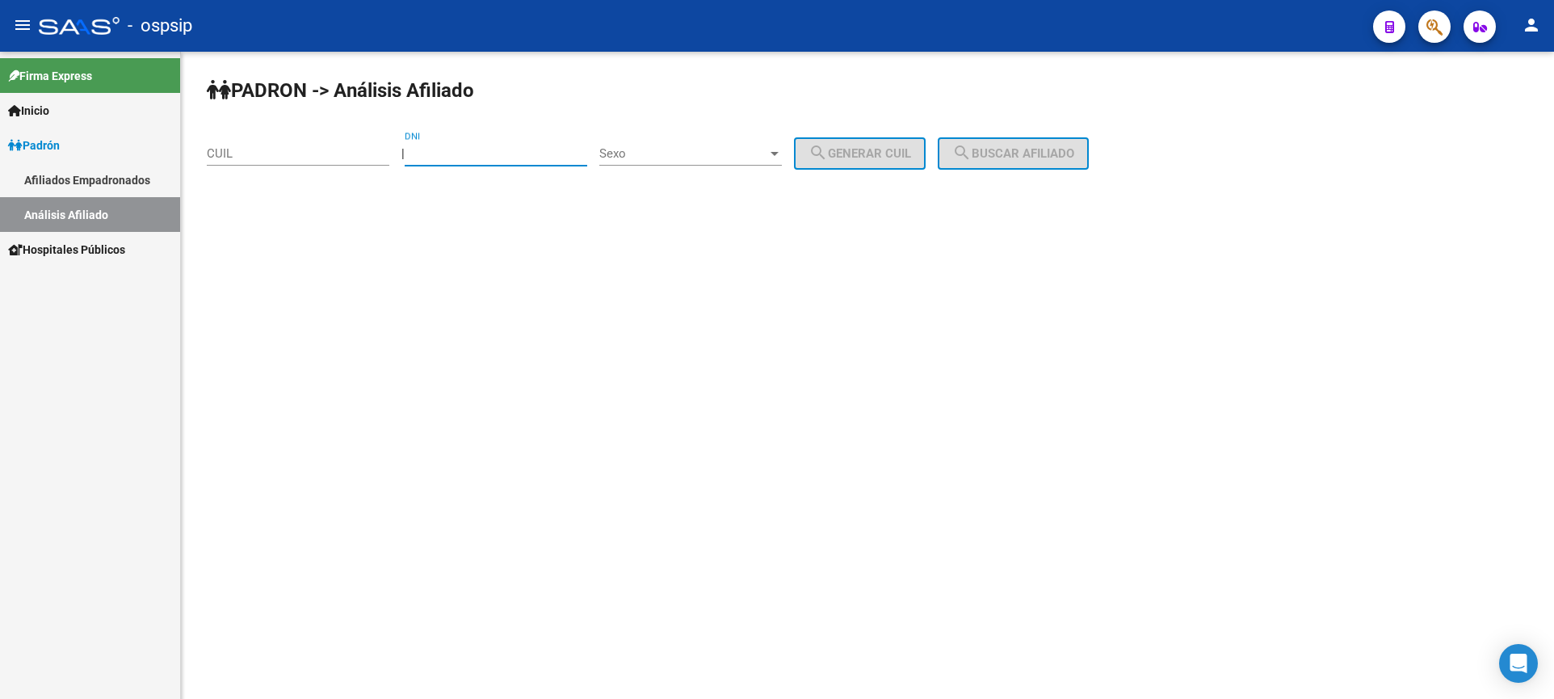
click at [468, 154] on input "DNI" at bounding box center [496, 153] width 183 height 15
type input "28250929"
click at [666, 148] on span "Sexo" at bounding box center [683, 153] width 168 height 15
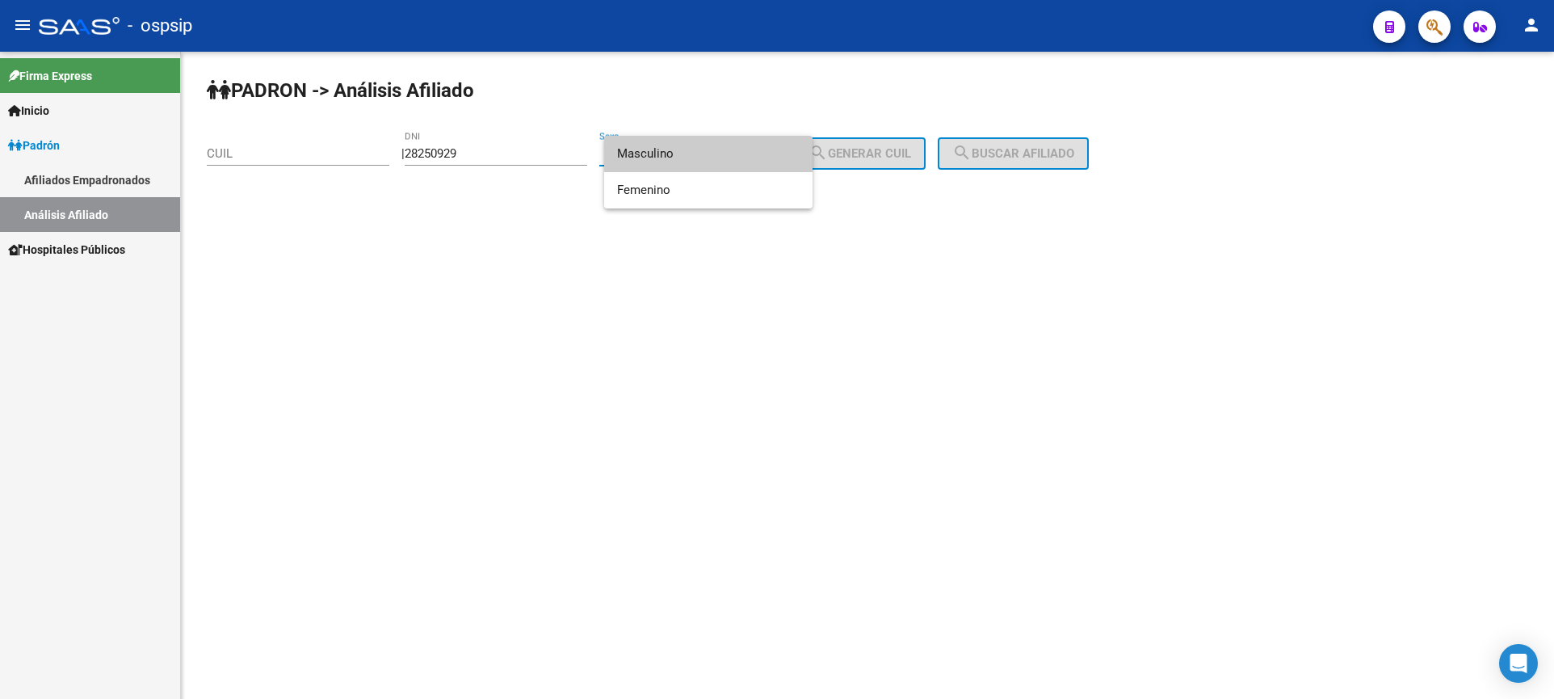
click at [687, 153] on span "Masculino" at bounding box center [708, 154] width 183 height 36
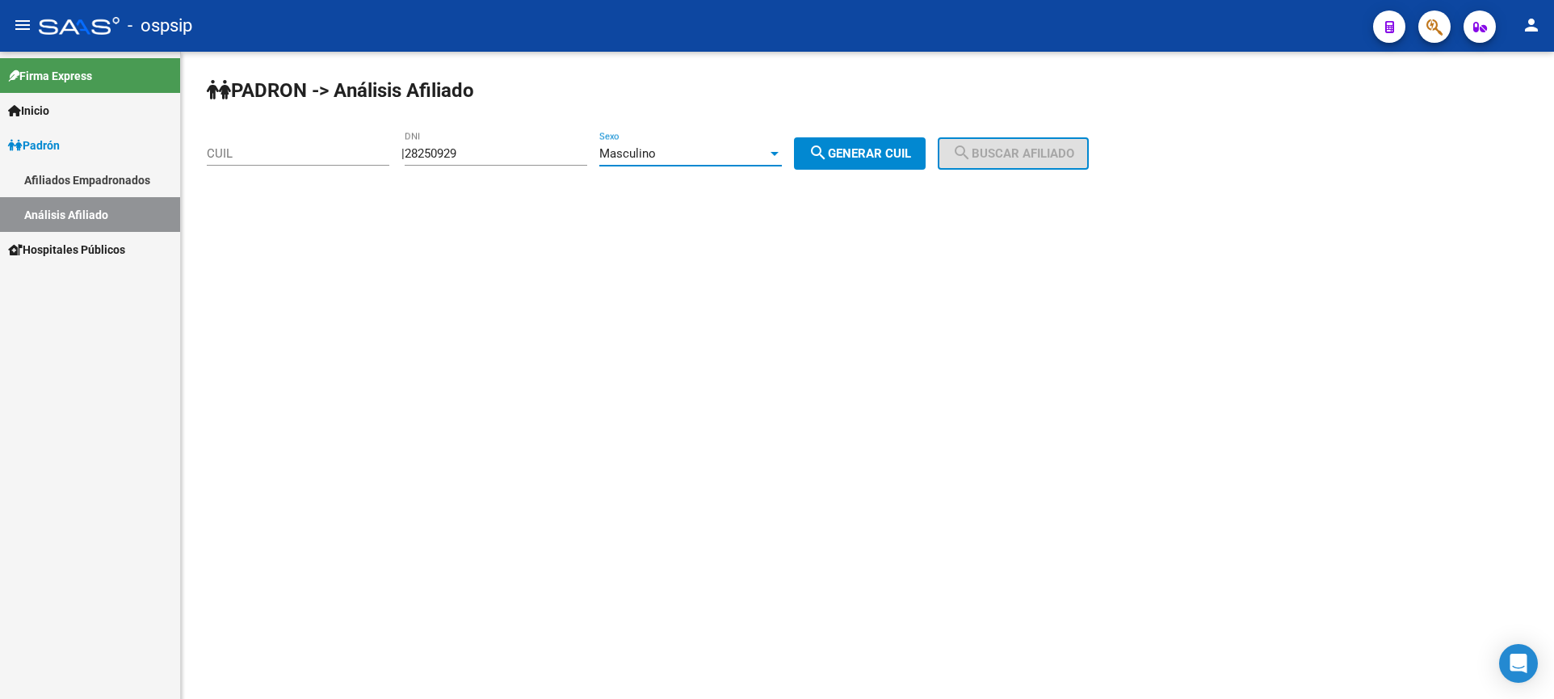
click at [886, 150] on span "search Generar CUIL" at bounding box center [860, 153] width 103 height 15
type input "20-28250929-7"
drag, startPoint x: 991, startPoint y: 148, endPoint x: 998, endPoint y: 164, distance: 17.4
click at [993, 148] on span "search Buscar afiliado" at bounding box center [1013, 153] width 122 height 15
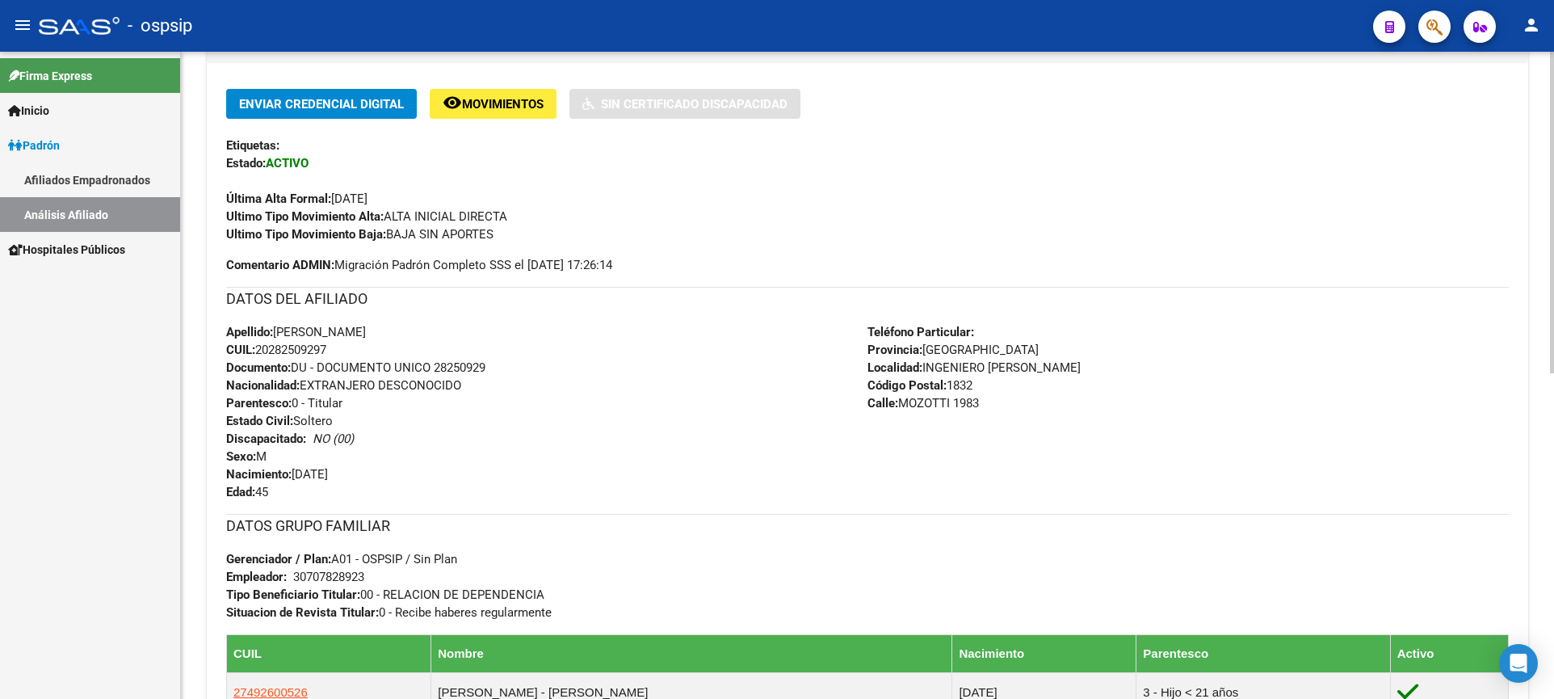
scroll to position [371, 0]
